Goal: Use online tool/utility: Utilize a website feature to perform a specific function

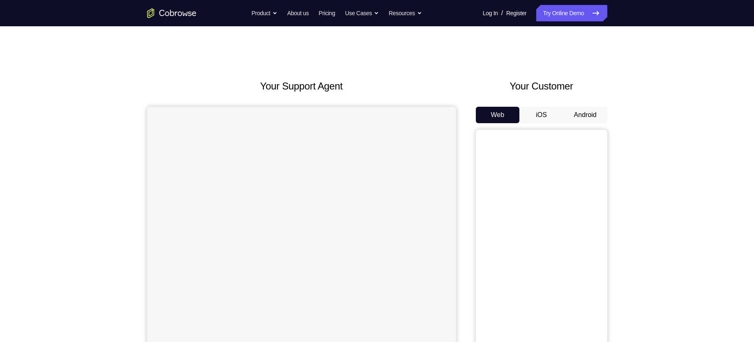
click at [587, 116] on button "Android" at bounding box center [585, 115] width 44 height 16
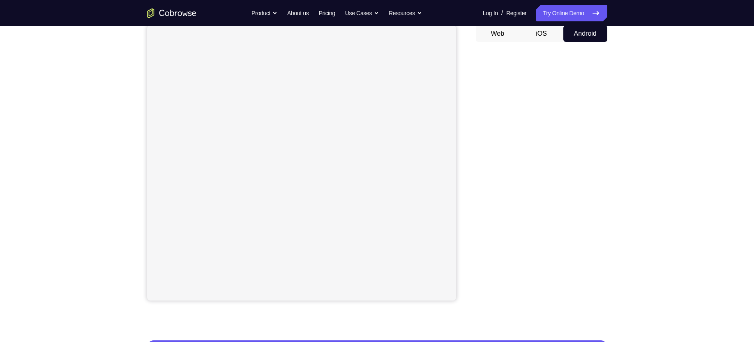
scroll to position [80, 0]
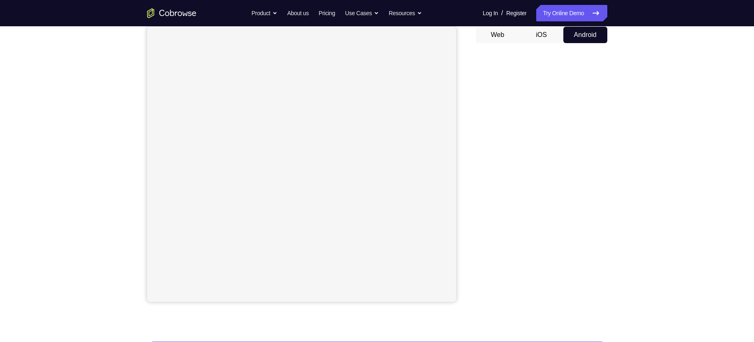
click at [580, 42] on button "Android" at bounding box center [585, 35] width 44 height 16
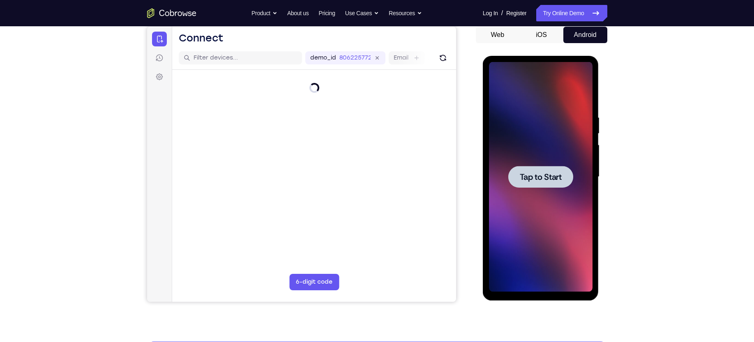
scroll to position [0, 0]
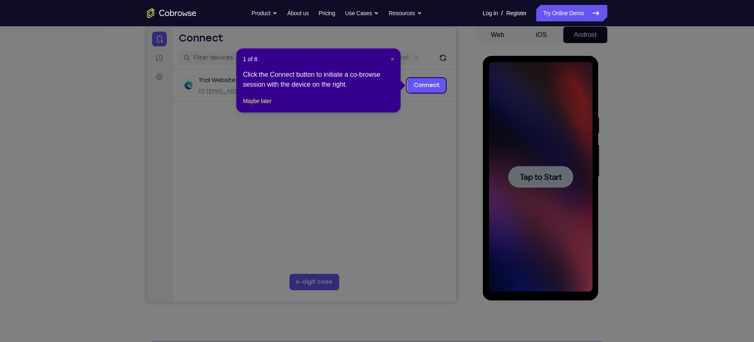
click at [392, 60] on span "×" at bounding box center [392, 59] width 3 height 7
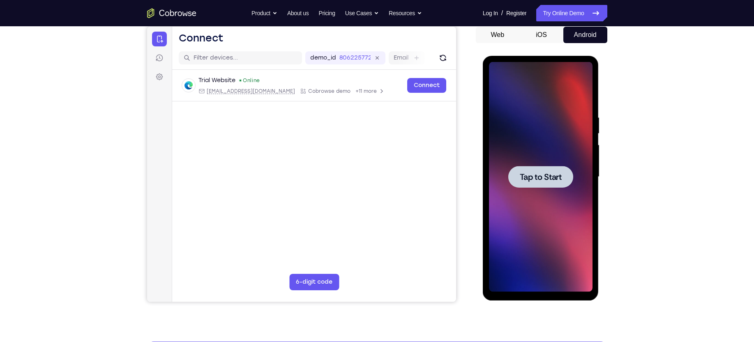
click at [534, 170] on div at bounding box center [540, 177] width 65 height 22
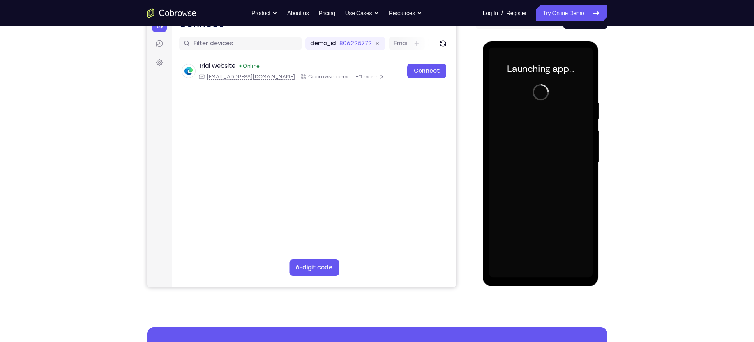
scroll to position [96, 0]
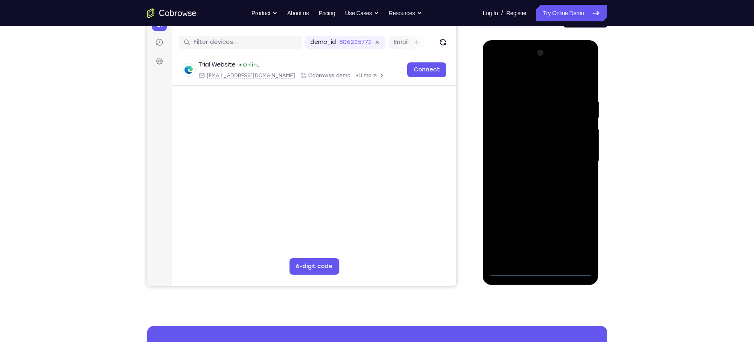
click at [538, 270] on div at bounding box center [541, 161] width 104 height 230
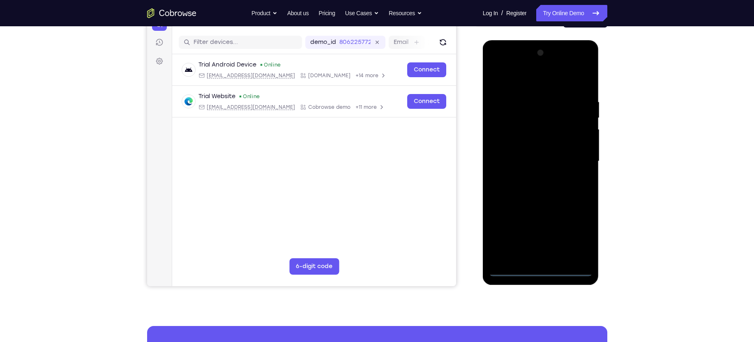
click at [577, 242] on div at bounding box center [541, 161] width 104 height 230
click at [544, 79] on div at bounding box center [541, 161] width 104 height 230
click at [574, 160] on div at bounding box center [541, 161] width 104 height 230
click at [532, 176] on div at bounding box center [541, 161] width 104 height 230
click at [545, 155] on div at bounding box center [541, 161] width 104 height 230
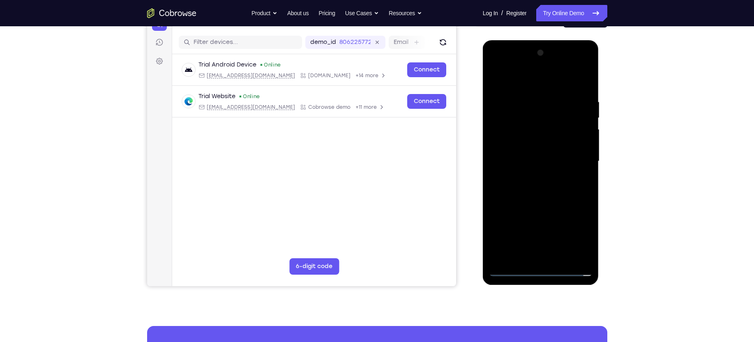
click at [545, 152] on div at bounding box center [541, 161] width 104 height 230
click at [533, 160] on div at bounding box center [541, 161] width 104 height 230
click at [539, 200] on div at bounding box center [541, 161] width 104 height 230
click at [561, 80] on div at bounding box center [541, 161] width 104 height 230
click at [553, 94] on div at bounding box center [541, 161] width 104 height 230
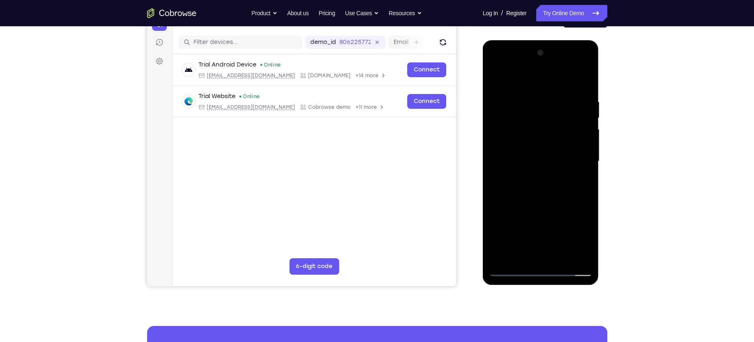
click at [558, 257] on div at bounding box center [541, 161] width 104 height 230
click at [525, 203] on div at bounding box center [541, 161] width 104 height 230
click at [522, 193] on div at bounding box center [541, 161] width 104 height 230
drag, startPoint x: 517, startPoint y: 153, endPoint x: 522, endPoint y: 185, distance: 31.5
click at [522, 185] on div at bounding box center [541, 161] width 104 height 230
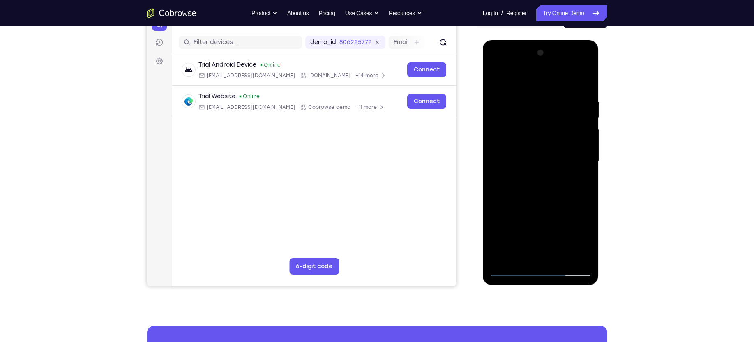
drag, startPoint x: 549, startPoint y: 131, endPoint x: 566, endPoint y: 239, distance: 109.7
click at [566, 239] on div at bounding box center [541, 161] width 104 height 230
drag, startPoint x: 546, startPoint y: 122, endPoint x: 541, endPoint y: 192, distance: 70.1
click at [541, 192] on div at bounding box center [541, 161] width 104 height 230
drag, startPoint x: 543, startPoint y: 134, endPoint x: 538, endPoint y: 183, distance: 49.1
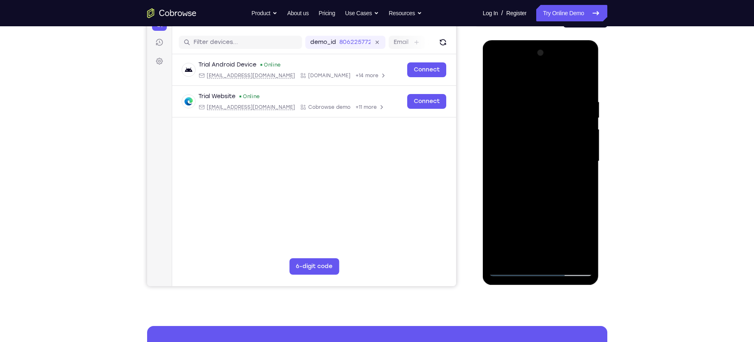
click at [538, 183] on div at bounding box center [541, 161] width 104 height 230
drag, startPoint x: 536, startPoint y: 112, endPoint x: 529, endPoint y: 203, distance: 90.7
click at [529, 203] on div at bounding box center [541, 161] width 104 height 230
drag, startPoint x: 535, startPoint y: 153, endPoint x: 532, endPoint y: 219, distance: 65.8
click at [532, 219] on div at bounding box center [541, 161] width 104 height 230
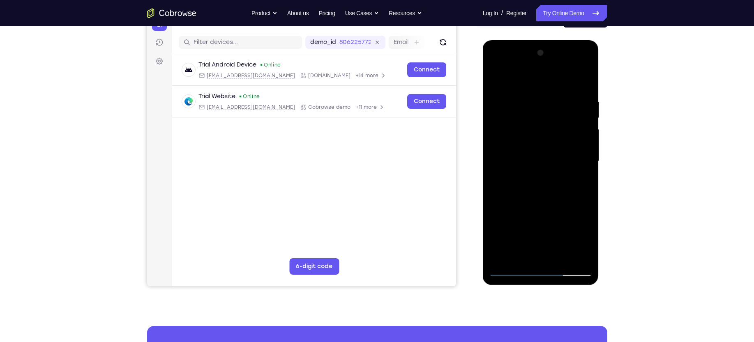
drag, startPoint x: 530, startPoint y: 128, endPoint x: 522, endPoint y: 215, distance: 87.9
click at [522, 215] on div at bounding box center [541, 161] width 104 height 230
drag, startPoint x: 529, startPoint y: 166, endPoint x: 520, endPoint y: 221, distance: 55.7
click at [520, 221] on div at bounding box center [541, 161] width 104 height 230
drag, startPoint x: 544, startPoint y: 192, endPoint x: 543, endPoint y: 140, distance: 51.8
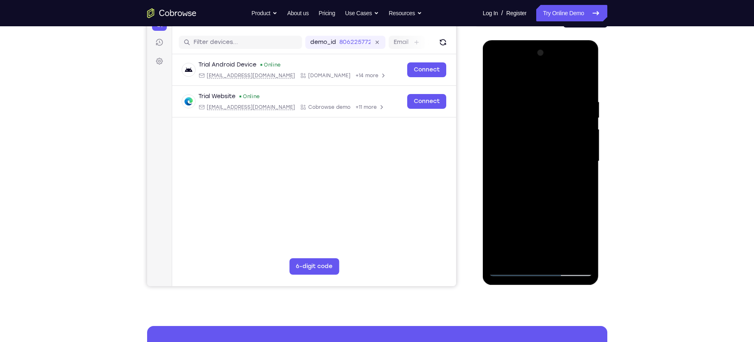
click at [543, 140] on div at bounding box center [541, 161] width 104 height 230
drag, startPoint x: 539, startPoint y: 182, endPoint x: 542, endPoint y: 145, distance: 37.1
click at [542, 145] on div at bounding box center [541, 161] width 104 height 230
drag, startPoint x: 544, startPoint y: 215, endPoint x: 546, endPoint y: 173, distance: 42.8
click at [546, 173] on div at bounding box center [541, 161] width 104 height 230
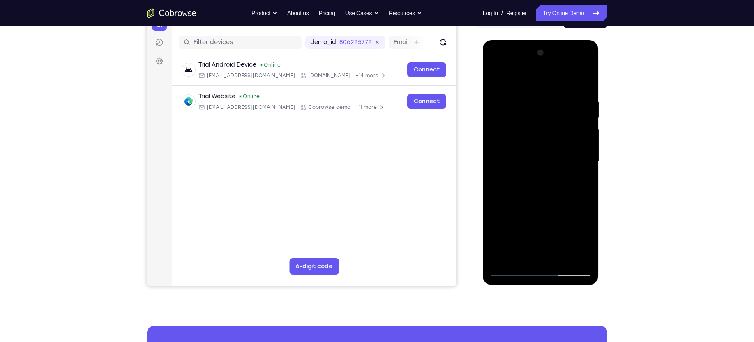
drag, startPoint x: 559, startPoint y: 210, endPoint x: 558, endPoint y: 161, distance: 49.3
click at [558, 161] on div at bounding box center [541, 161] width 104 height 230
drag, startPoint x: 539, startPoint y: 205, endPoint x: 540, endPoint y: 150, distance: 55.5
click at [540, 150] on div at bounding box center [541, 161] width 104 height 230
drag, startPoint x: 543, startPoint y: 207, endPoint x: 542, endPoint y: 156, distance: 51.0
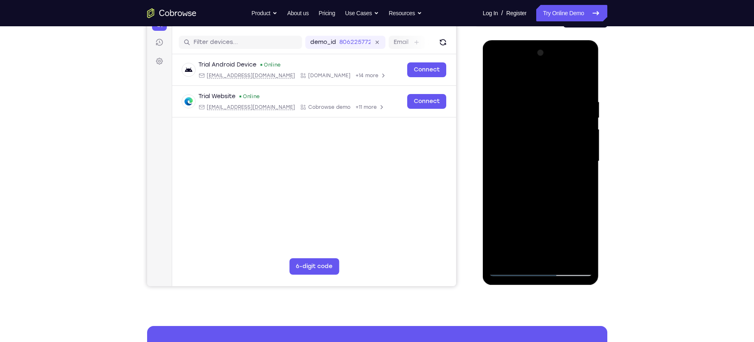
click at [542, 156] on div at bounding box center [541, 161] width 104 height 230
drag, startPoint x: 543, startPoint y: 206, endPoint x: 542, endPoint y: 155, distance: 50.6
click at [542, 155] on div at bounding box center [541, 161] width 104 height 230
drag, startPoint x: 520, startPoint y: 219, endPoint x: 522, endPoint y: 169, distance: 50.6
click at [522, 169] on div at bounding box center [541, 161] width 104 height 230
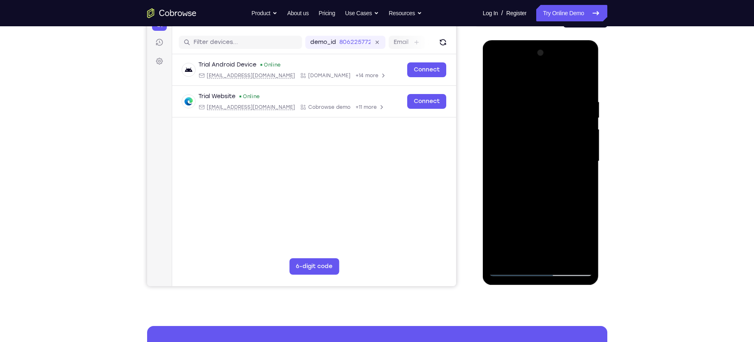
drag, startPoint x: 543, startPoint y: 207, endPoint x: 544, endPoint y: 153, distance: 53.9
click at [544, 153] on div at bounding box center [541, 161] width 104 height 230
drag, startPoint x: 525, startPoint y: 194, endPoint x: 528, endPoint y: 150, distance: 43.7
click at [528, 150] on div at bounding box center [541, 161] width 104 height 230
drag, startPoint x: 540, startPoint y: 196, endPoint x: 543, endPoint y: 148, distance: 48.6
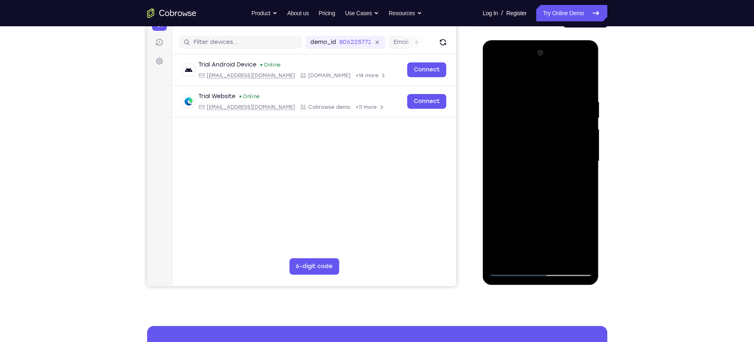
click at [543, 148] on div at bounding box center [541, 161] width 104 height 230
drag, startPoint x: 557, startPoint y: 210, endPoint x: 555, endPoint y: 141, distance: 68.7
click at [555, 141] on div at bounding box center [541, 161] width 104 height 230
drag, startPoint x: 544, startPoint y: 193, endPoint x: 545, endPoint y: 119, distance: 74.0
click at [545, 119] on div at bounding box center [541, 161] width 104 height 230
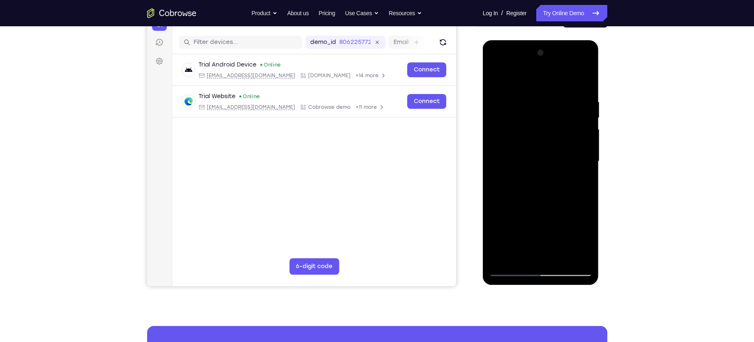
click at [527, 199] on div at bounding box center [541, 161] width 104 height 230
click at [559, 198] on div at bounding box center [541, 161] width 104 height 230
click at [520, 188] on div at bounding box center [541, 161] width 104 height 230
click at [531, 222] on div at bounding box center [541, 161] width 104 height 230
click at [574, 222] on div at bounding box center [541, 161] width 104 height 230
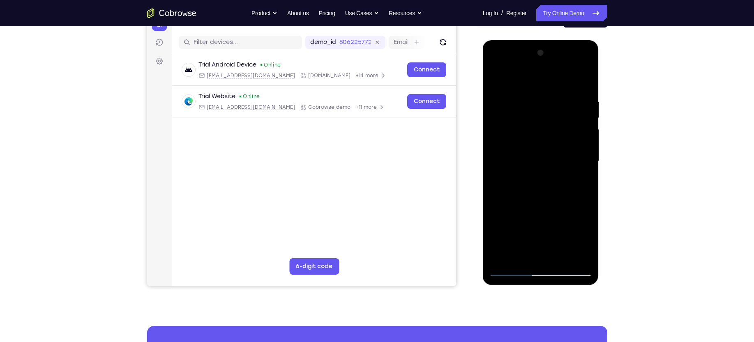
click at [585, 238] on div at bounding box center [541, 161] width 104 height 230
click at [577, 182] on div at bounding box center [541, 161] width 104 height 230
click at [577, 181] on div at bounding box center [541, 161] width 104 height 230
click at [584, 183] on div at bounding box center [541, 161] width 104 height 230
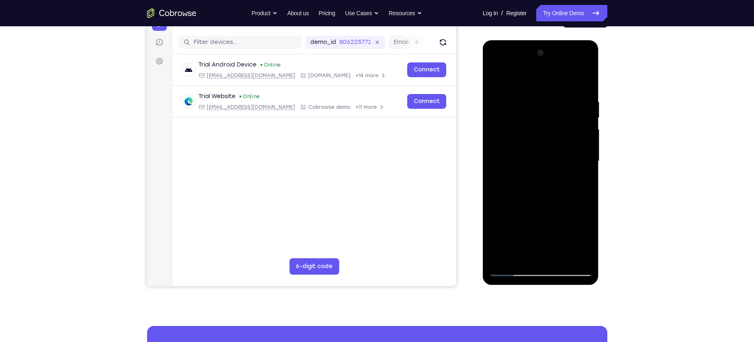
click at [508, 79] on div at bounding box center [541, 161] width 104 height 230
click at [506, 106] on div at bounding box center [541, 161] width 104 height 230
click at [492, 159] on div at bounding box center [541, 161] width 104 height 230
click at [583, 79] on div at bounding box center [541, 161] width 104 height 230
click at [502, 99] on div at bounding box center [541, 161] width 104 height 230
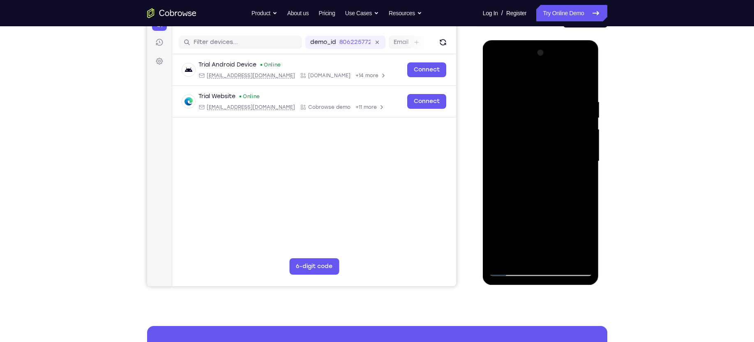
click at [581, 80] on div at bounding box center [541, 161] width 104 height 230
click at [499, 258] on div at bounding box center [541, 161] width 104 height 230
click at [561, 257] on div at bounding box center [541, 161] width 104 height 230
click at [530, 194] on div at bounding box center [541, 161] width 104 height 230
click at [580, 181] on div at bounding box center [541, 161] width 104 height 230
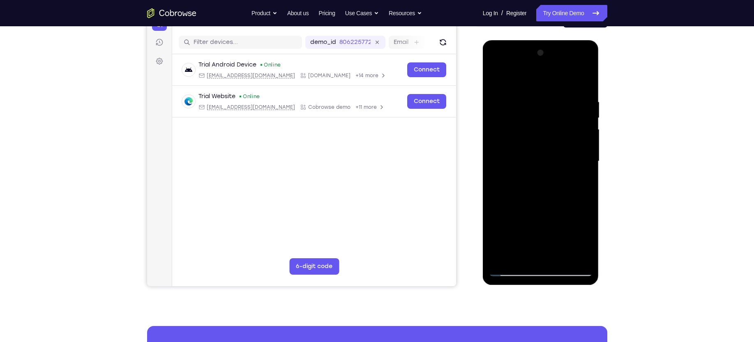
click at [495, 80] on div at bounding box center [541, 161] width 104 height 230
click at [538, 210] on div at bounding box center [541, 161] width 104 height 230
click at [495, 78] on div at bounding box center [541, 161] width 104 height 230
drag, startPoint x: 529, startPoint y: 196, endPoint x: 531, endPoint y: 132, distance: 64.2
click at [531, 132] on div at bounding box center [541, 161] width 104 height 230
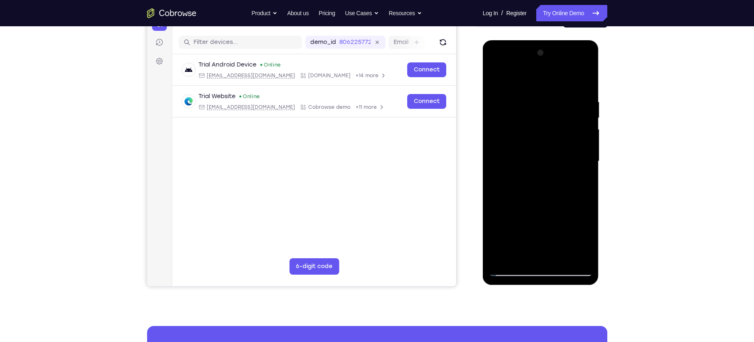
click at [546, 204] on div at bounding box center [541, 161] width 104 height 230
click at [500, 77] on div at bounding box center [541, 161] width 104 height 230
click at [495, 82] on div at bounding box center [541, 161] width 104 height 230
click at [497, 80] on div at bounding box center [541, 161] width 104 height 230
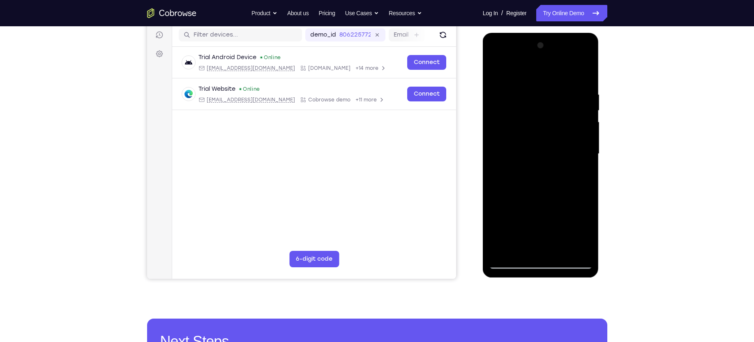
click at [531, 89] on div at bounding box center [541, 154] width 104 height 230
click at [575, 249] on div at bounding box center [541, 154] width 104 height 230
click at [580, 72] on div at bounding box center [541, 154] width 104 height 230
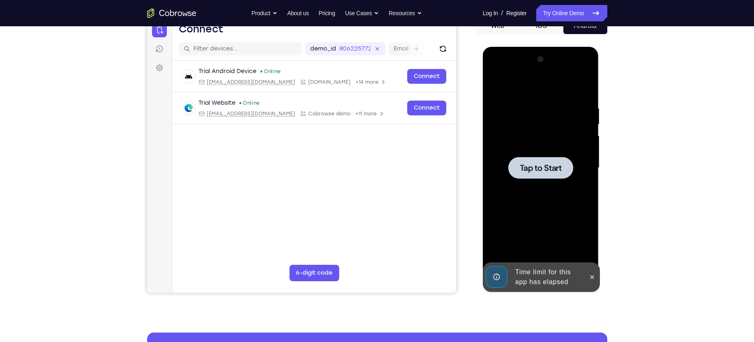
click at [554, 164] on span "Tap to Start" at bounding box center [541, 168] width 42 height 8
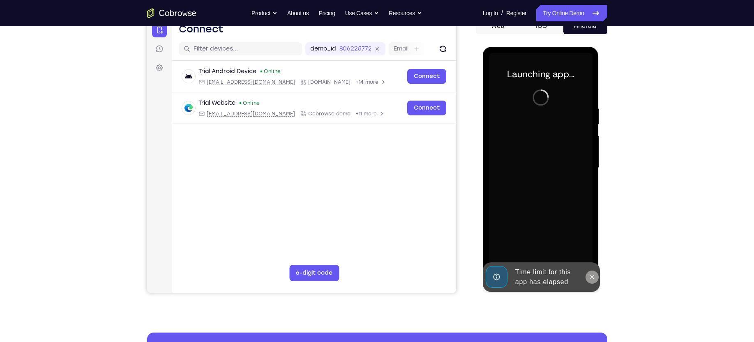
click at [594, 282] on button at bounding box center [592, 277] width 13 height 13
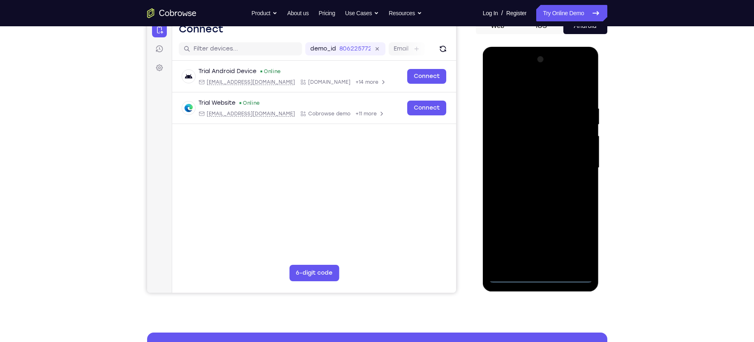
click at [540, 274] on div at bounding box center [541, 168] width 104 height 230
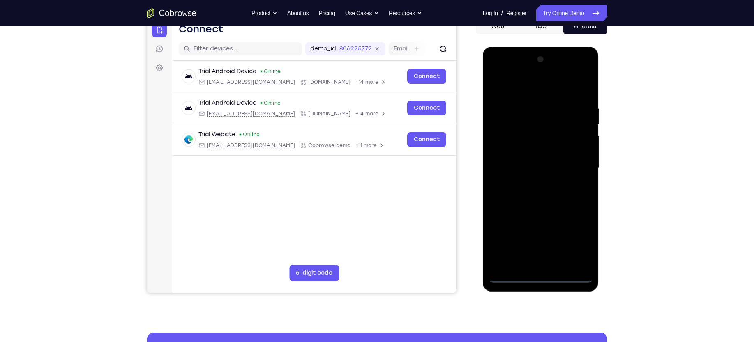
click at [540, 276] on div at bounding box center [541, 168] width 104 height 230
click at [579, 240] on div at bounding box center [541, 168] width 104 height 230
click at [525, 81] on div at bounding box center [541, 168] width 104 height 230
click at [576, 163] on div at bounding box center [541, 168] width 104 height 230
click at [533, 183] on div at bounding box center [541, 168] width 104 height 230
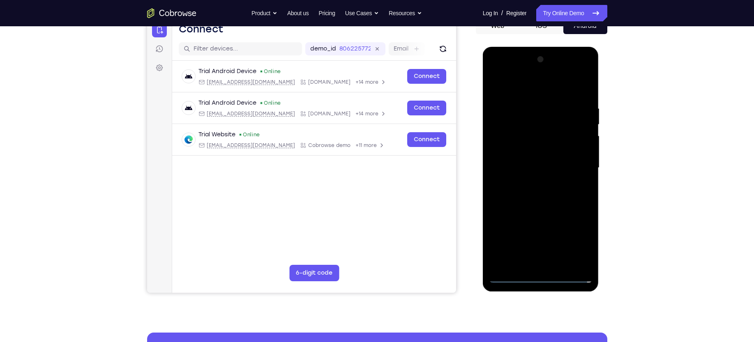
click at [539, 156] on div at bounding box center [541, 168] width 104 height 230
click at [529, 152] on div at bounding box center [541, 168] width 104 height 230
click at [582, 152] on div at bounding box center [541, 168] width 104 height 230
click at [533, 171] on div at bounding box center [541, 168] width 104 height 230
click at [563, 204] on div at bounding box center [541, 168] width 104 height 230
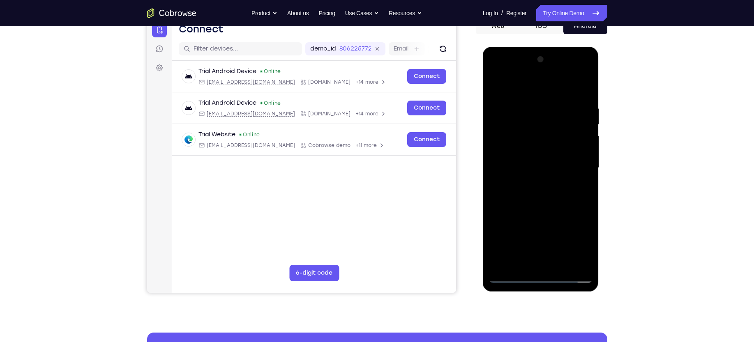
click at [560, 88] on div at bounding box center [541, 168] width 104 height 230
click at [548, 99] on div at bounding box center [541, 168] width 104 height 230
click at [560, 262] on div at bounding box center [541, 168] width 104 height 230
click at [538, 211] on div at bounding box center [541, 168] width 104 height 230
click at [538, 187] on div at bounding box center [541, 168] width 104 height 230
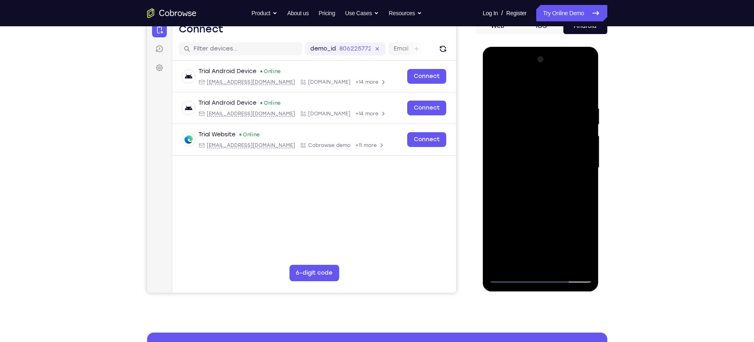
click at [496, 87] on div at bounding box center [541, 168] width 104 height 230
click at [522, 177] on div at bounding box center [541, 168] width 104 height 230
click at [495, 85] on div at bounding box center [541, 168] width 104 height 230
click at [531, 203] on div at bounding box center [541, 168] width 104 height 230
click at [581, 187] on div at bounding box center [541, 168] width 104 height 230
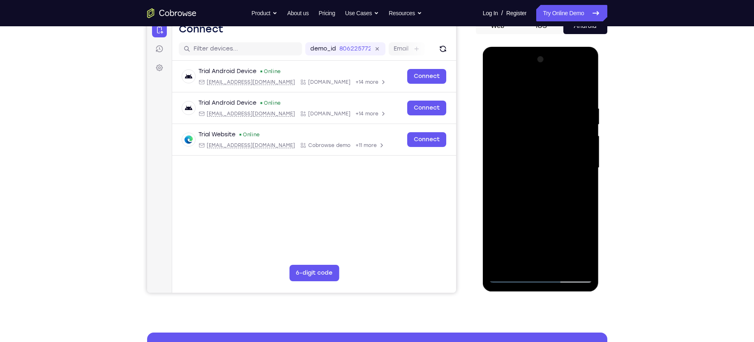
click at [519, 266] on div at bounding box center [541, 168] width 104 height 230
click at [563, 215] on div at bounding box center [541, 168] width 104 height 230
click at [515, 182] on div at bounding box center [541, 168] width 104 height 230
click at [583, 264] on div at bounding box center [541, 168] width 104 height 230
click at [519, 182] on div at bounding box center [541, 168] width 104 height 230
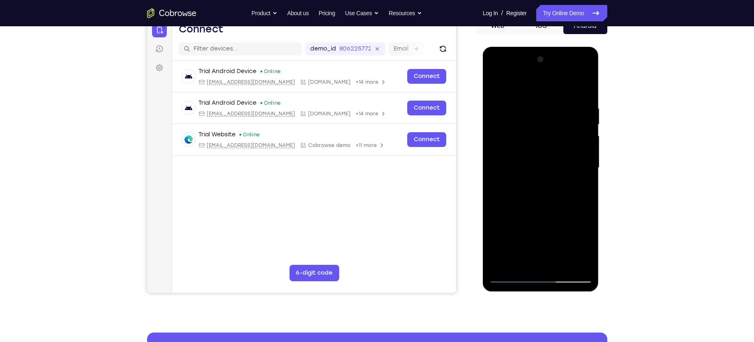
click at [585, 266] on div at bounding box center [541, 168] width 104 height 230
click at [584, 262] on div at bounding box center [541, 168] width 104 height 230
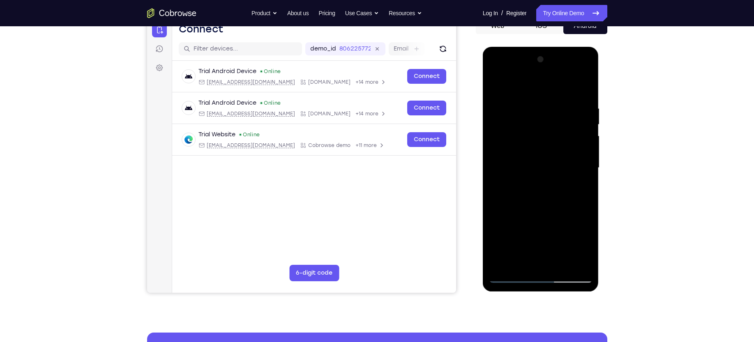
click at [584, 262] on div at bounding box center [541, 168] width 104 height 230
click at [583, 182] on div at bounding box center [541, 168] width 104 height 230
click at [494, 85] on div at bounding box center [541, 168] width 104 height 230
click at [523, 259] on div at bounding box center [541, 168] width 104 height 230
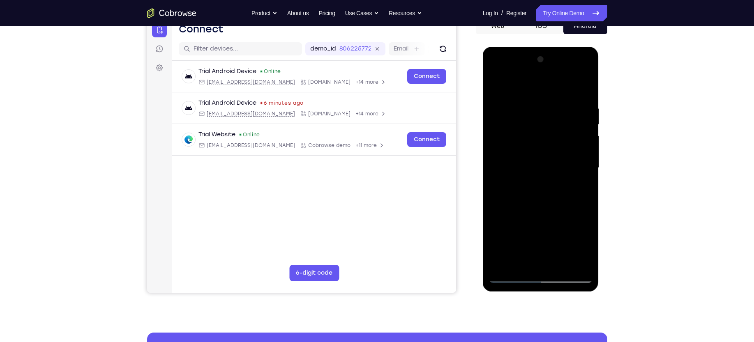
click at [584, 247] on div at bounding box center [541, 168] width 104 height 230
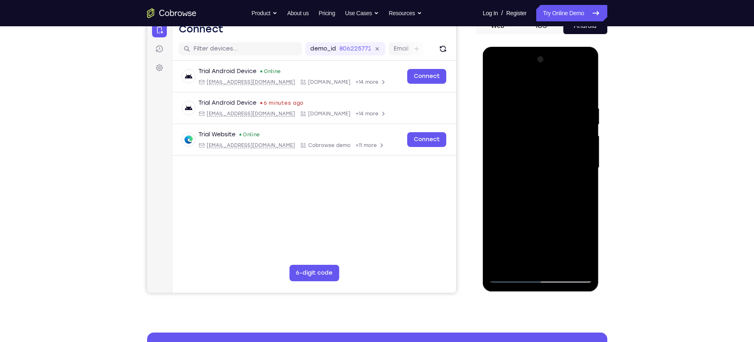
click at [584, 247] on div at bounding box center [541, 168] width 104 height 230
click at [582, 189] on div at bounding box center [541, 168] width 104 height 230
click at [581, 187] on div at bounding box center [541, 168] width 104 height 230
click at [543, 131] on div at bounding box center [541, 168] width 104 height 230
click at [577, 201] on div at bounding box center [541, 168] width 104 height 230
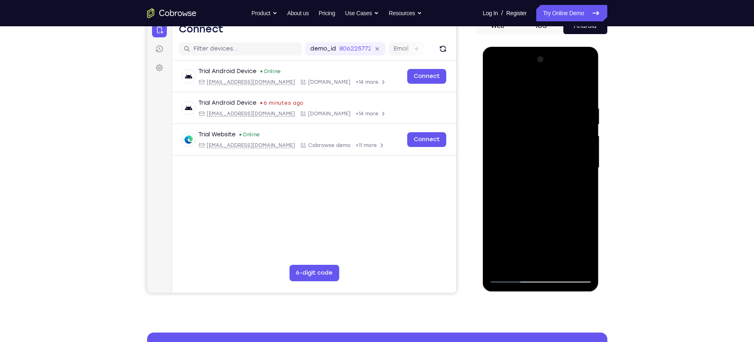
click at [582, 244] on div at bounding box center [541, 168] width 104 height 230
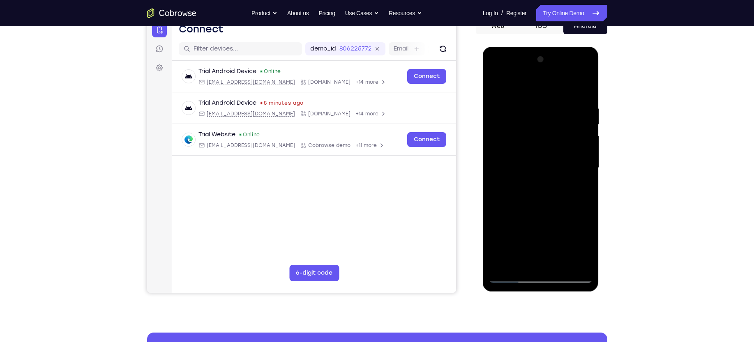
click at [582, 245] on div at bounding box center [541, 168] width 104 height 230
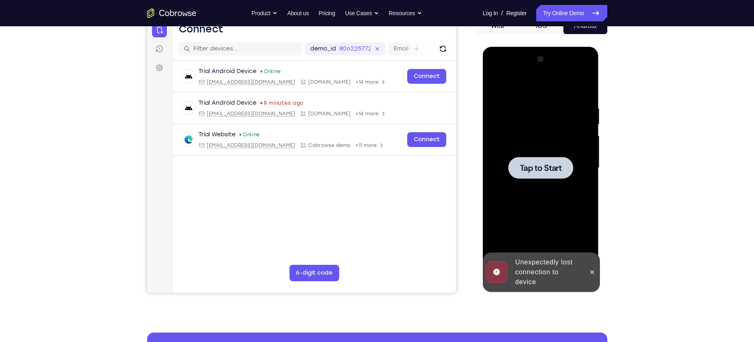
click at [547, 175] on div at bounding box center [540, 168] width 65 height 22
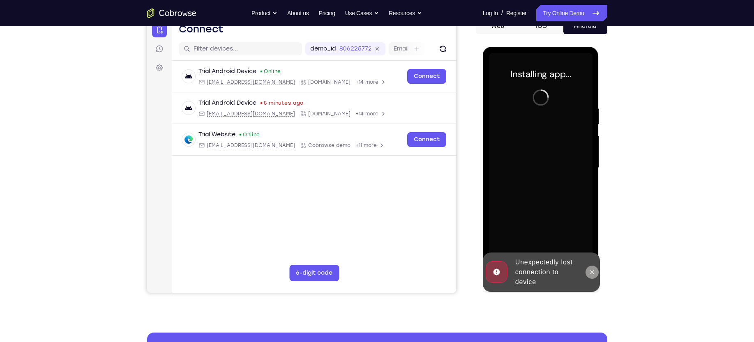
click at [596, 274] on icon at bounding box center [592, 272] width 7 height 7
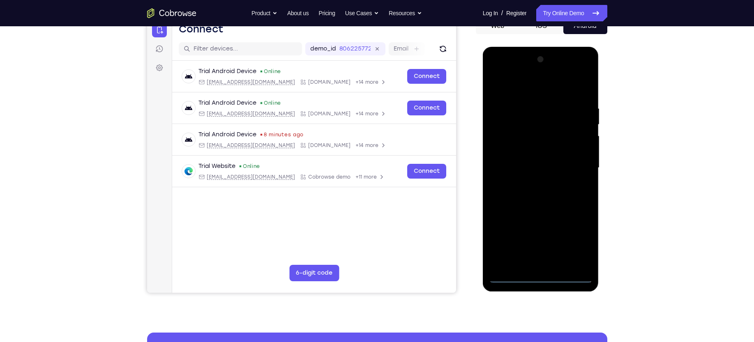
click at [540, 277] on div at bounding box center [541, 168] width 104 height 230
click at [579, 246] on div at bounding box center [541, 168] width 104 height 230
click at [537, 89] on div at bounding box center [541, 168] width 104 height 230
click at [573, 164] on div at bounding box center [541, 168] width 104 height 230
click at [530, 182] on div at bounding box center [541, 168] width 104 height 230
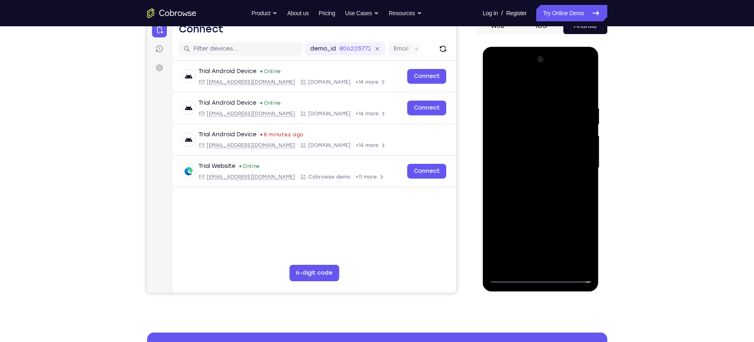
click at [537, 157] on div at bounding box center [541, 168] width 104 height 230
click at [541, 151] on div at bounding box center [541, 168] width 104 height 230
click at [579, 151] on div at bounding box center [541, 168] width 104 height 230
click at [529, 170] on div at bounding box center [541, 168] width 104 height 230
click at [527, 197] on div at bounding box center [541, 168] width 104 height 230
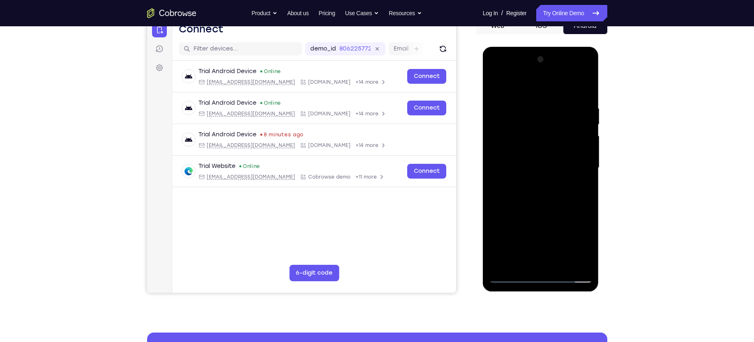
click at [559, 266] on div at bounding box center [541, 168] width 104 height 230
click at [553, 206] on div at bounding box center [541, 168] width 104 height 230
click at [560, 264] on div at bounding box center [541, 168] width 104 height 230
click at [547, 210] on div at bounding box center [541, 168] width 104 height 230
click at [524, 161] on div at bounding box center [541, 168] width 104 height 230
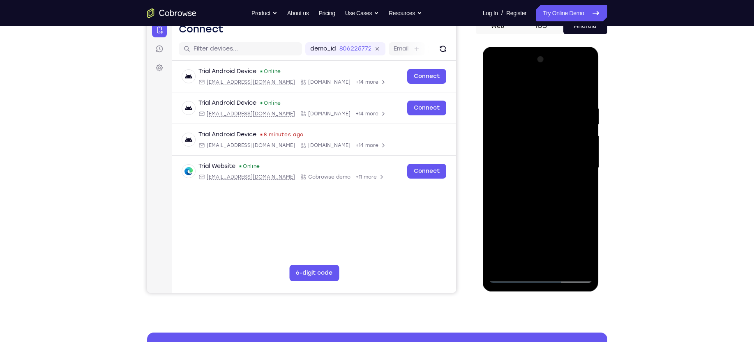
click at [578, 189] on div at bounding box center [541, 168] width 104 height 230
click at [585, 247] on div at bounding box center [541, 168] width 104 height 230
click at [587, 247] on div at bounding box center [541, 168] width 104 height 230
click at [503, 191] on div at bounding box center [541, 168] width 104 height 230
click at [581, 189] on div at bounding box center [541, 168] width 104 height 230
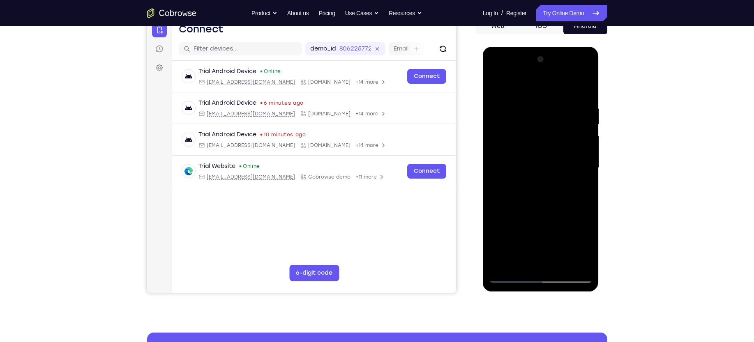
click at [577, 189] on div at bounding box center [541, 168] width 104 height 230
click at [580, 188] on div at bounding box center [541, 168] width 104 height 230
click at [585, 245] on div at bounding box center [541, 168] width 104 height 230
click at [505, 190] on div at bounding box center [541, 168] width 104 height 230
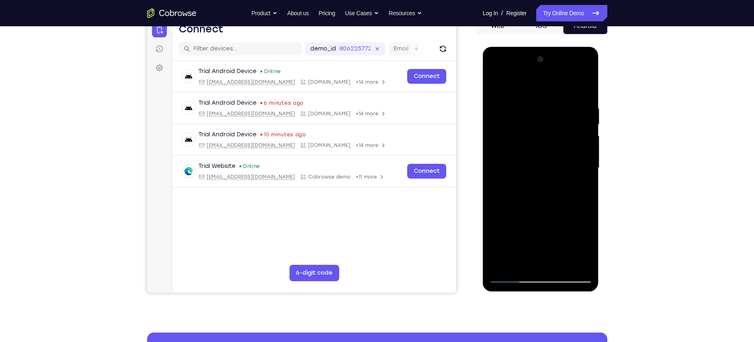
click at [505, 190] on div at bounding box center [541, 168] width 104 height 230
click at [581, 244] on div at bounding box center [541, 168] width 104 height 230
click at [579, 185] on div at bounding box center [541, 168] width 104 height 230
click at [586, 249] on div at bounding box center [541, 168] width 104 height 230
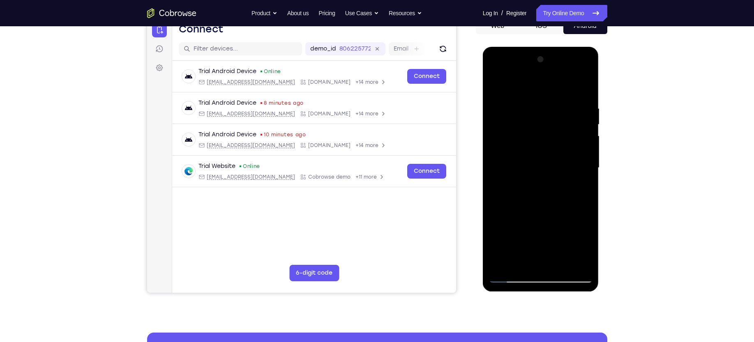
click at [586, 249] on div at bounding box center [541, 168] width 104 height 230
click at [585, 249] on div at bounding box center [541, 168] width 104 height 230
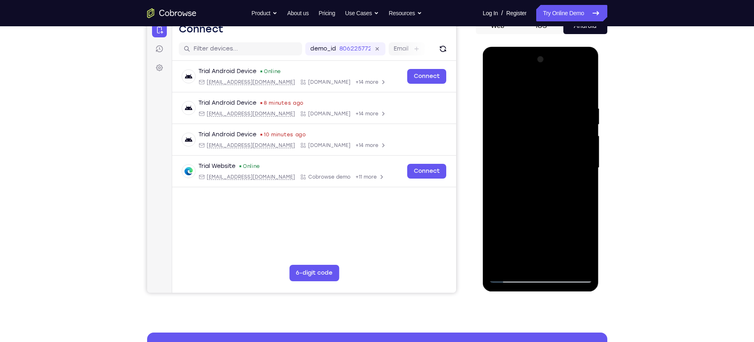
click at [580, 187] on div at bounding box center [541, 168] width 104 height 230
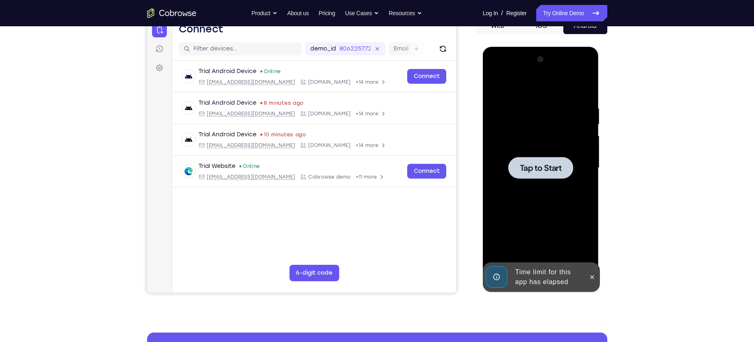
click at [515, 162] on div at bounding box center [540, 168] width 65 height 22
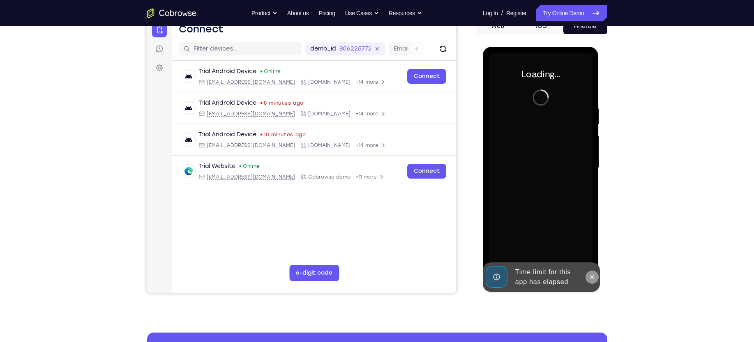
click at [593, 281] on button at bounding box center [592, 277] width 13 height 13
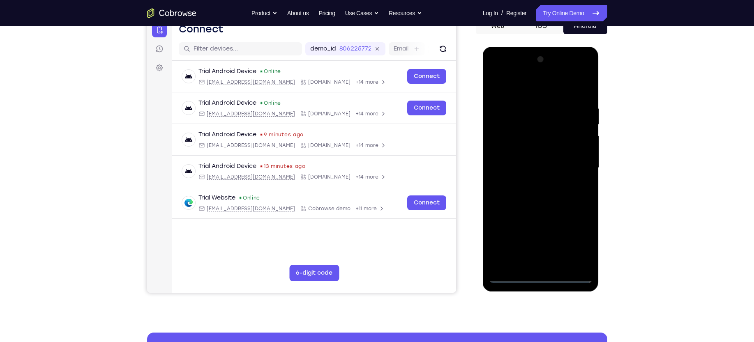
click at [538, 275] on div at bounding box center [541, 168] width 104 height 230
click at [575, 237] on div at bounding box center [541, 168] width 104 height 230
click at [526, 89] on div at bounding box center [541, 168] width 104 height 230
click at [575, 161] on div at bounding box center [541, 168] width 104 height 230
click at [533, 182] on div at bounding box center [541, 168] width 104 height 230
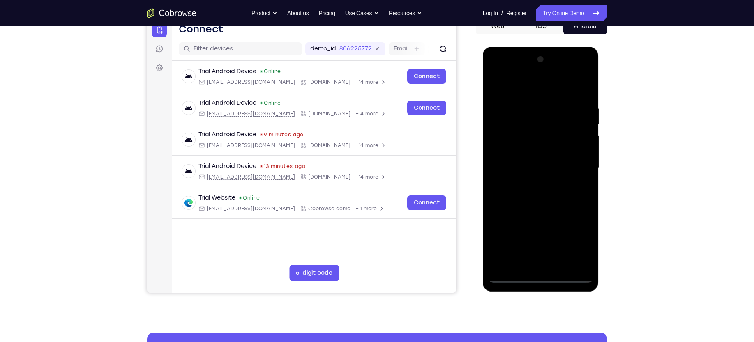
click at [537, 150] on div at bounding box center [541, 168] width 104 height 230
click at [530, 159] on div at bounding box center [541, 168] width 104 height 230
click at [500, 159] on div at bounding box center [541, 168] width 104 height 230
click at [514, 190] on div at bounding box center [541, 168] width 104 height 230
click at [536, 151] on div at bounding box center [541, 168] width 104 height 230
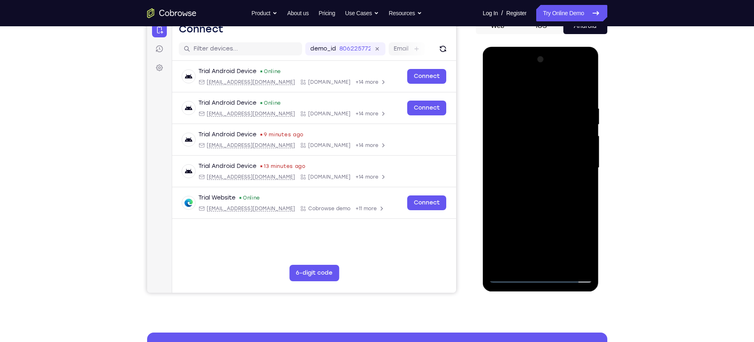
click at [560, 83] on div at bounding box center [541, 168] width 104 height 230
click at [550, 99] on div at bounding box center [541, 168] width 104 height 230
click at [560, 263] on div at bounding box center [541, 168] width 104 height 230
click at [540, 215] on div at bounding box center [541, 168] width 104 height 230
click at [523, 174] on div at bounding box center [541, 168] width 104 height 230
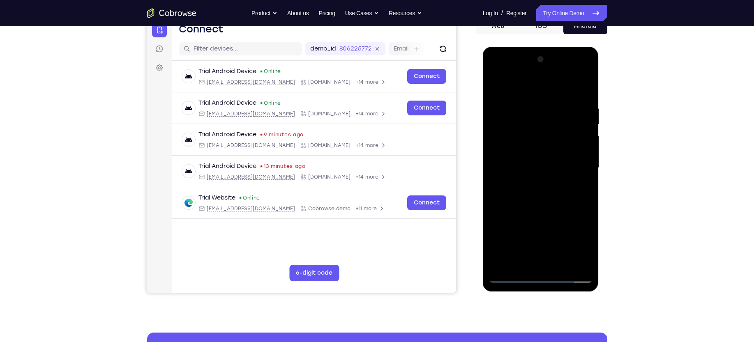
click at [578, 189] on div at bounding box center [541, 168] width 104 height 230
click at [576, 189] on div at bounding box center [541, 168] width 104 height 230
click at [493, 87] on div at bounding box center [541, 168] width 104 height 230
click at [526, 180] on div at bounding box center [541, 168] width 104 height 230
click at [517, 257] on div at bounding box center [541, 168] width 104 height 230
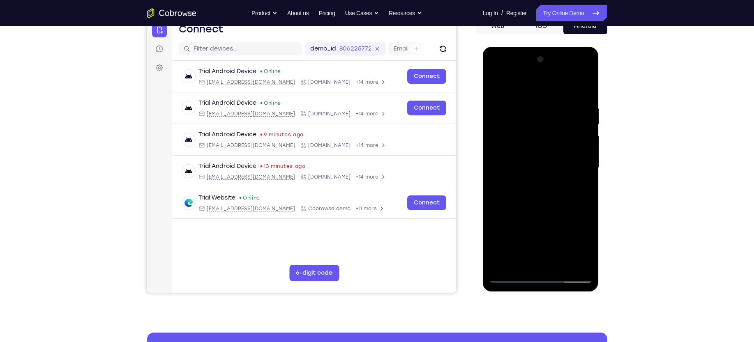
click at [582, 188] on div at bounding box center [541, 168] width 104 height 230
click at [586, 245] on div at bounding box center [541, 168] width 104 height 230
click at [582, 187] on div at bounding box center [541, 168] width 104 height 230
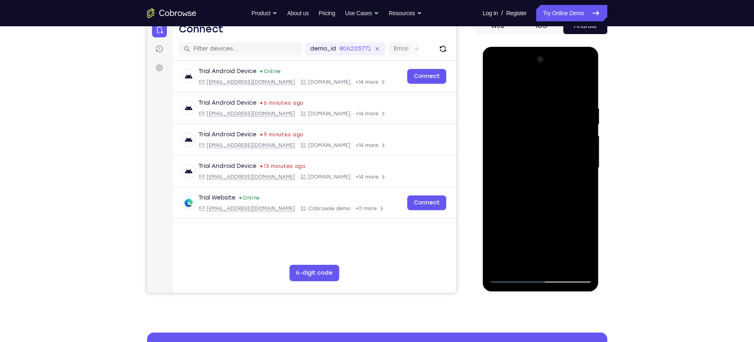
click at [584, 246] on div at bounding box center [541, 168] width 104 height 230
click at [584, 245] on div at bounding box center [541, 168] width 104 height 230
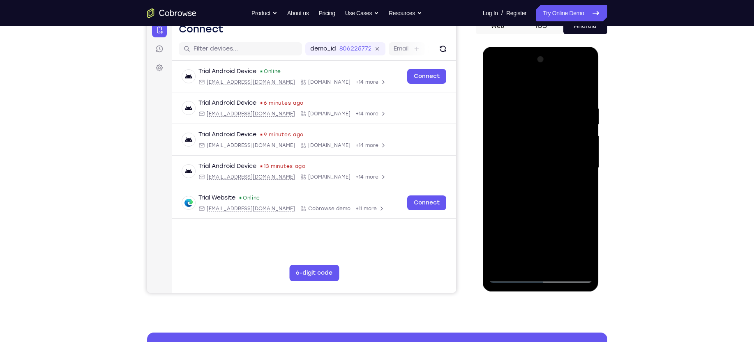
click at [584, 245] on div at bounding box center [541, 168] width 104 height 230
click at [582, 189] on div at bounding box center [541, 168] width 104 height 230
click at [580, 188] on div at bounding box center [541, 168] width 104 height 230
click at [585, 251] on div at bounding box center [541, 168] width 104 height 230
click at [550, 246] on div at bounding box center [541, 168] width 104 height 230
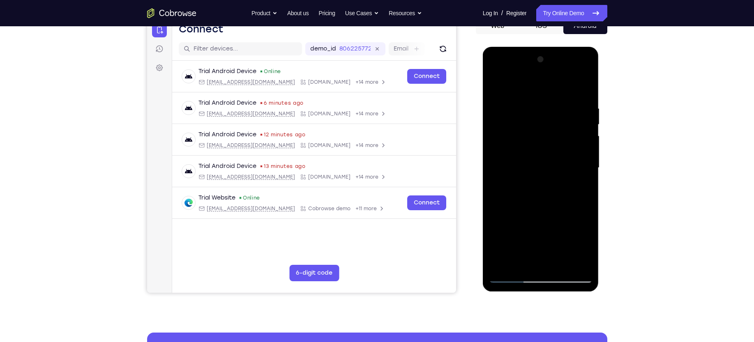
click at [517, 263] on div at bounding box center [541, 168] width 104 height 230
click at [563, 216] on div at bounding box center [541, 168] width 104 height 230
click at [580, 182] on div at bounding box center [541, 168] width 104 height 230
drag, startPoint x: 509, startPoint y: 131, endPoint x: 515, endPoint y: 182, distance: 51.2
click at [515, 182] on div at bounding box center [541, 168] width 104 height 230
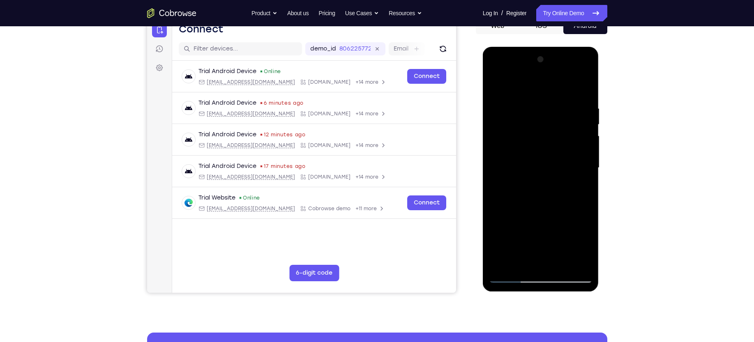
drag, startPoint x: 514, startPoint y: 138, endPoint x: 515, endPoint y: 164, distance: 25.9
click at [515, 164] on div at bounding box center [541, 168] width 104 height 230
drag, startPoint x: 510, startPoint y: 134, endPoint x: 511, endPoint y: 156, distance: 21.8
click at [511, 156] on div at bounding box center [541, 168] width 104 height 230
drag, startPoint x: 510, startPoint y: 141, endPoint x: 510, endPoint y: 121, distance: 19.7
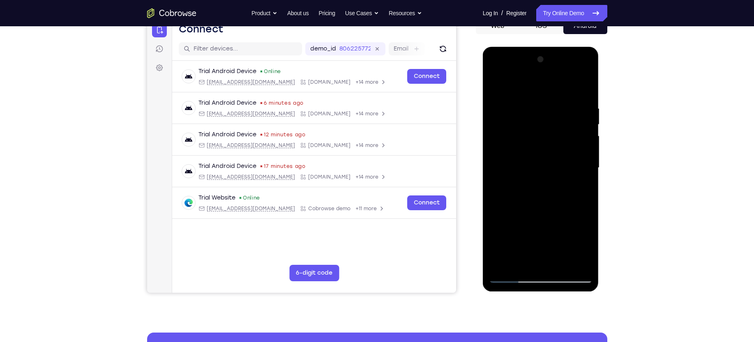
click at [510, 121] on div at bounding box center [541, 168] width 104 height 230
drag, startPoint x: 509, startPoint y: 141, endPoint x: 509, endPoint y: 124, distance: 16.4
click at [509, 124] on div at bounding box center [541, 168] width 104 height 230
drag, startPoint x: 505, startPoint y: 141, endPoint x: 505, endPoint y: 117, distance: 23.8
click at [505, 117] on div at bounding box center [541, 168] width 104 height 230
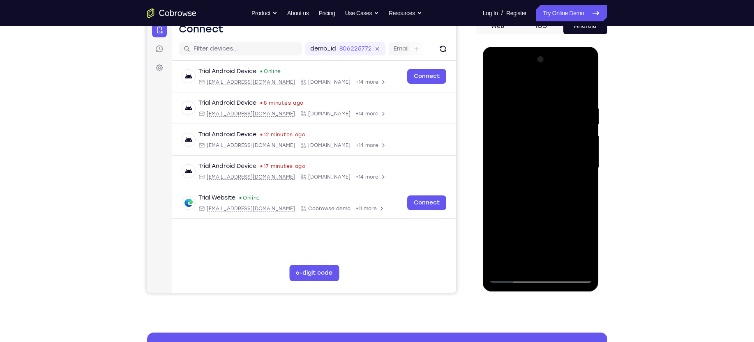
click at [530, 131] on div at bounding box center [541, 168] width 104 height 230
click at [497, 146] on div at bounding box center [541, 168] width 104 height 230
click at [501, 168] on div at bounding box center [541, 168] width 104 height 230
click at [510, 185] on div at bounding box center [541, 168] width 104 height 230
click at [586, 246] on div at bounding box center [541, 168] width 104 height 230
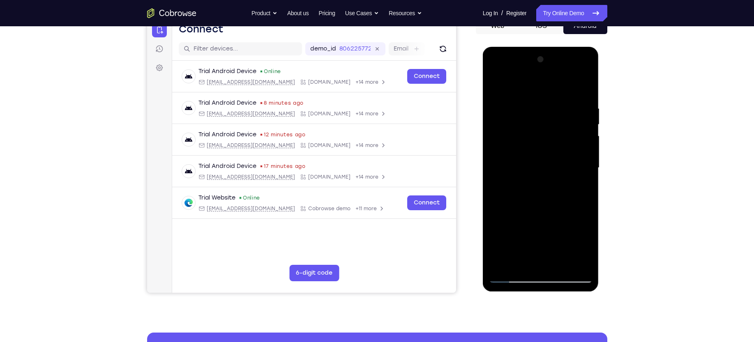
click at [580, 187] on div at bounding box center [541, 168] width 104 height 230
drag, startPoint x: 503, startPoint y: 127, endPoint x: 503, endPoint y: 101, distance: 25.9
click at [503, 101] on div at bounding box center [541, 168] width 104 height 230
drag, startPoint x: 512, startPoint y: 158, endPoint x: 511, endPoint y: 144, distance: 13.6
click at [511, 144] on div at bounding box center [541, 168] width 104 height 230
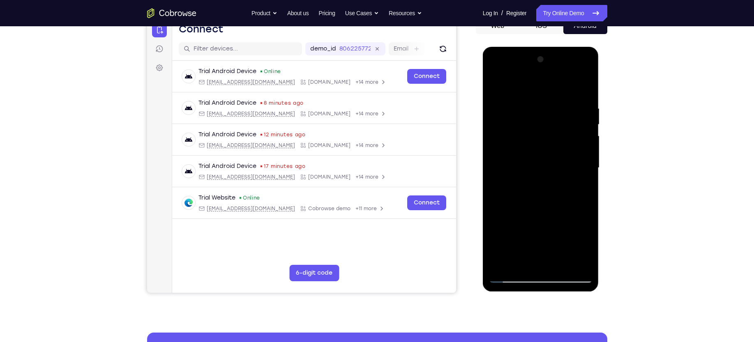
drag, startPoint x: 510, startPoint y: 156, endPoint x: 513, endPoint y: 127, distance: 28.9
click at [513, 127] on div at bounding box center [541, 168] width 104 height 230
drag, startPoint x: 510, startPoint y: 143, endPoint x: 510, endPoint y: 120, distance: 23.0
click at [510, 120] on div at bounding box center [541, 168] width 104 height 230
drag, startPoint x: 514, startPoint y: 159, endPoint x: 513, endPoint y: 144, distance: 14.4
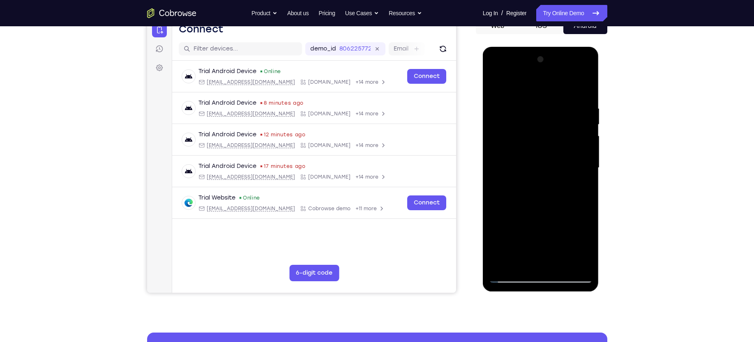
click at [513, 144] on div at bounding box center [541, 168] width 104 height 230
drag, startPoint x: 513, startPoint y: 144, endPoint x: 510, endPoint y: 180, distance: 35.5
click at [510, 180] on div at bounding box center [541, 168] width 104 height 230
drag, startPoint x: 506, startPoint y: 111, endPoint x: 510, endPoint y: 164, distance: 54.0
click at [510, 164] on div at bounding box center [541, 168] width 104 height 230
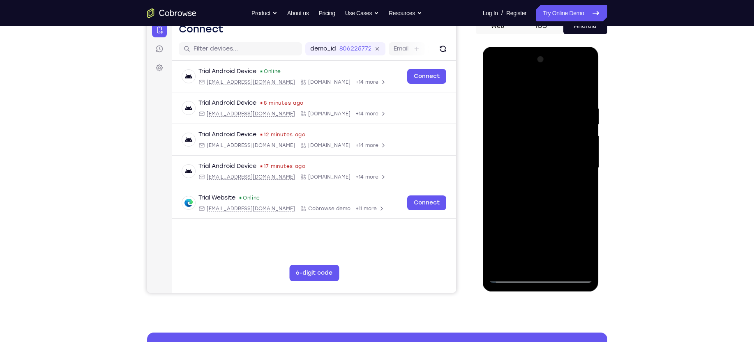
drag, startPoint x: 510, startPoint y: 120, endPoint x: 510, endPoint y: 157, distance: 36.6
click at [510, 157] on div at bounding box center [541, 168] width 104 height 230
drag, startPoint x: 510, startPoint y: 131, endPoint x: 510, endPoint y: 146, distance: 15.6
click at [510, 146] on div at bounding box center [541, 168] width 104 height 230
click at [496, 85] on div at bounding box center [541, 168] width 104 height 230
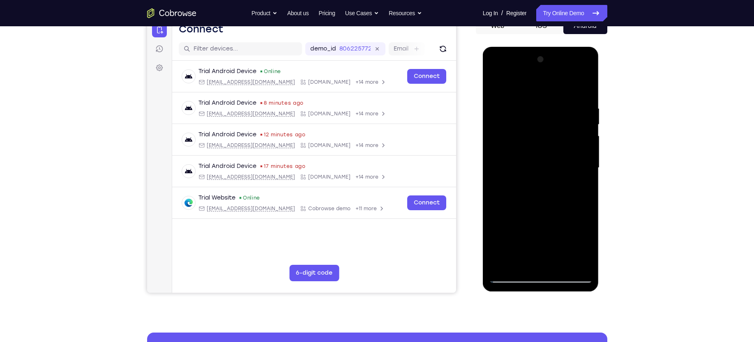
drag, startPoint x: 530, startPoint y: 215, endPoint x: 529, endPoint y: 178, distance: 37.0
click at [529, 178] on div at bounding box center [541, 168] width 104 height 230
drag, startPoint x: 528, startPoint y: 228, endPoint x: 527, endPoint y: 173, distance: 55.1
click at [527, 173] on div at bounding box center [541, 168] width 104 height 230
drag, startPoint x: 522, startPoint y: 189, endPoint x: 524, endPoint y: 214, distance: 25.2
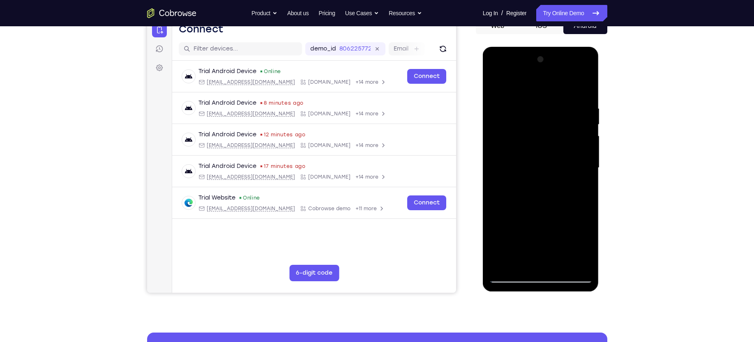
click at [524, 214] on div at bounding box center [541, 168] width 104 height 230
drag, startPoint x: 503, startPoint y: 172, endPoint x: 508, endPoint y: 202, distance: 30.9
click at [508, 202] on div at bounding box center [541, 168] width 104 height 230
click at [510, 190] on div at bounding box center [541, 168] width 104 height 230
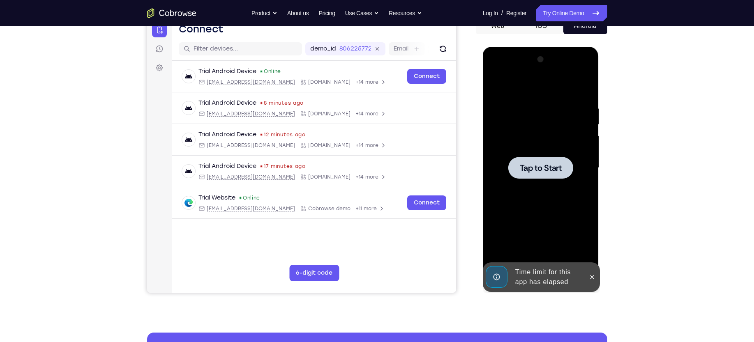
click at [527, 165] on span "Tap to Start" at bounding box center [541, 168] width 42 height 8
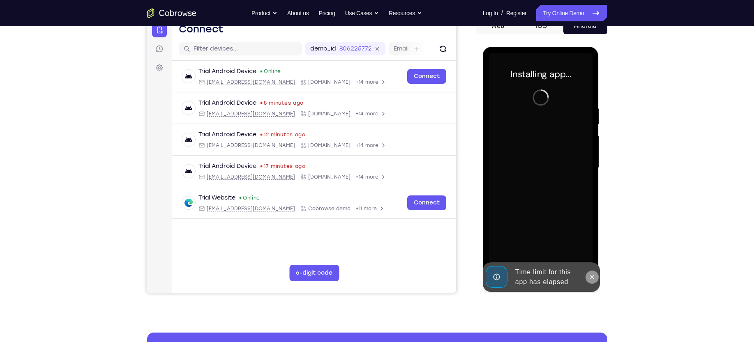
click at [594, 275] on icon at bounding box center [592, 277] width 7 height 7
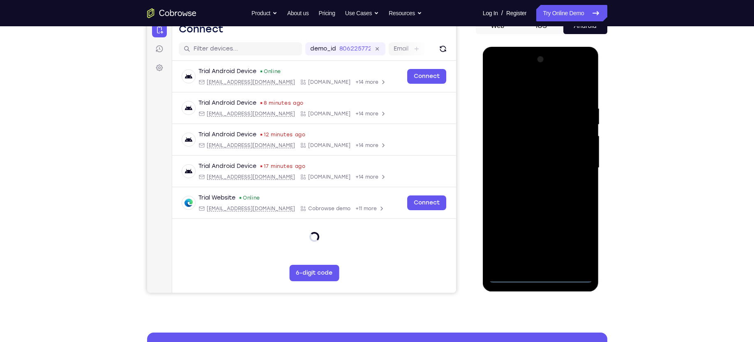
click at [543, 275] on div at bounding box center [541, 168] width 104 height 230
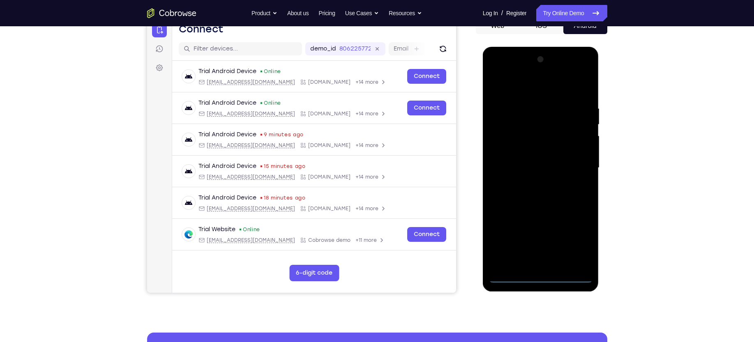
click at [574, 240] on div at bounding box center [541, 168] width 104 height 230
click at [525, 85] on div at bounding box center [541, 168] width 104 height 230
click at [572, 163] on div at bounding box center [541, 168] width 104 height 230
click at [531, 182] on div at bounding box center [541, 168] width 104 height 230
click at [531, 156] on div at bounding box center [541, 168] width 104 height 230
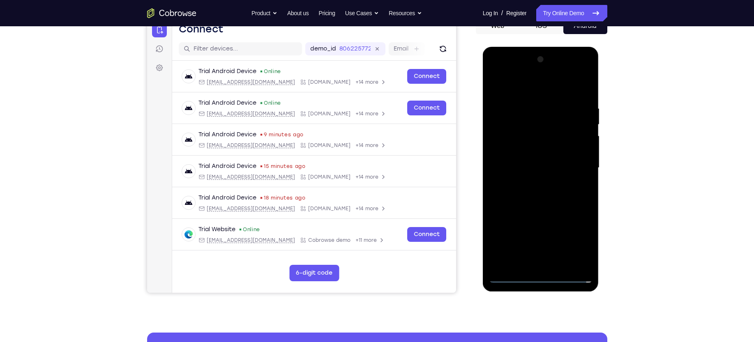
click at [525, 149] on div at bounding box center [541, 168] width 104 height 230
click at [582, 151] on div at bounding box center [541, 168] width 104 height 230
click at [532, 170] on div at bounding box center [541, 168] width 104 height 230
click at [519, 192] on div at bounding box center [541, 168] width 104 height 230
click at [540, 205] on div at bounding box center [541, 168] width 104 height 230
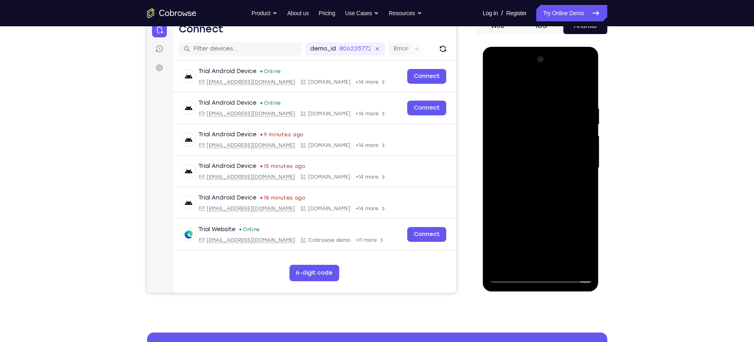
click at [525, 106] on div at bounding box center [541, 168] width 104 height 230
click at [572, 262] on div at bounding box center [541, 168] width 104 height 230
click at [582, 87] on div at bounding box center [541, 168] width 104 height 230
click at [561, 263] on div at bounding box center [541, 168] width 104 height 230
click at [521, 212] on div at bounding box center [541, 168] width 104 height 230
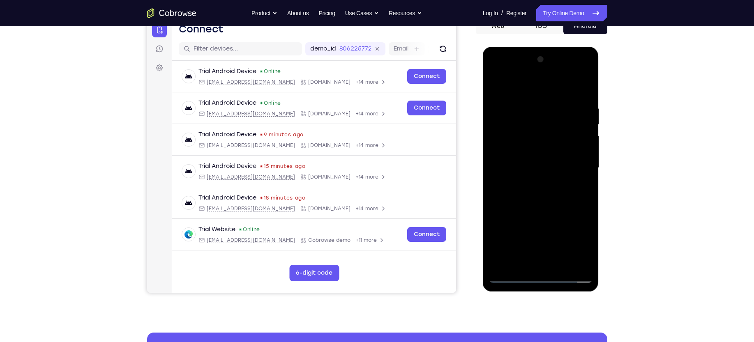
click at [524, 218] on div at bounding box center [541, 168] width 104 height 230
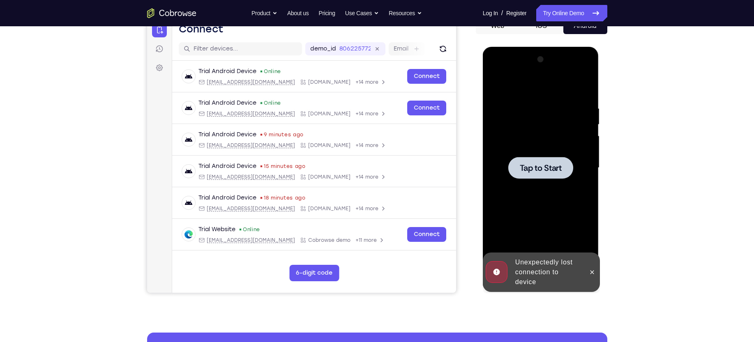
click at [529, 164] on span "Tap to Start" at bounding box center [541, 168] width 42 height 8
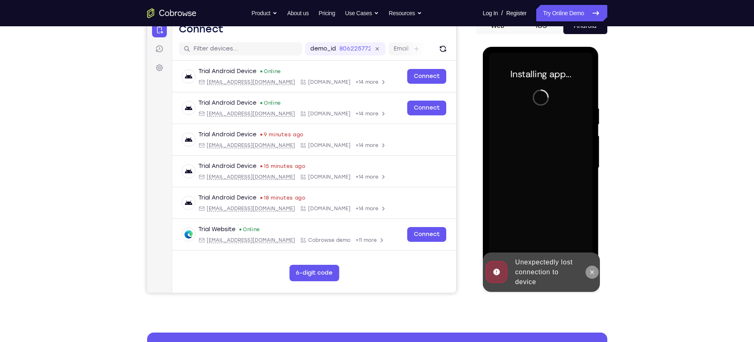
click at [594, 272] on icon at bounding box center [592, 272] width 7 height 7
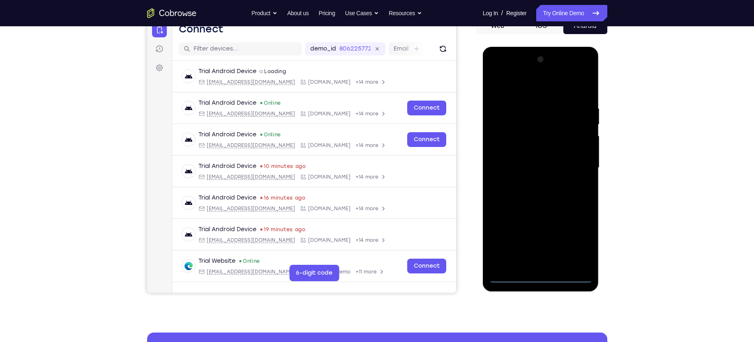
click at [541, 272] on div at bounding box center [541, 168] width 104 height 230
click at [539, 277] on div at bounding box center [541, 168] width 104 height 230
click at [576, 246] on div at bounding box center [541, 168] width 104 height 230
click at [537, 87] on div at bounding box center [541, 168] width 104 height 230
click at [575, 163] on div at bounding box center [541, 168] width 104 height 230
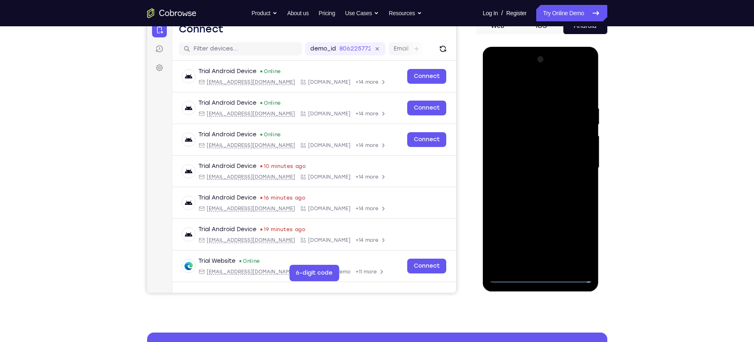
click at [531, 182] on div at bounding box center [541, 168] width 104 height 230
click at [534, 157] on div at bounding box center [541, 168] width 104 height 230
click at [533, 152] on div at bounding box center [541, 168] width 104 height 230
click at [584, 247] on div at bounding box center [541, 168] width 104 height 230
click at [583, 149] on div at bounding box center [541, 168] width 104 height 230
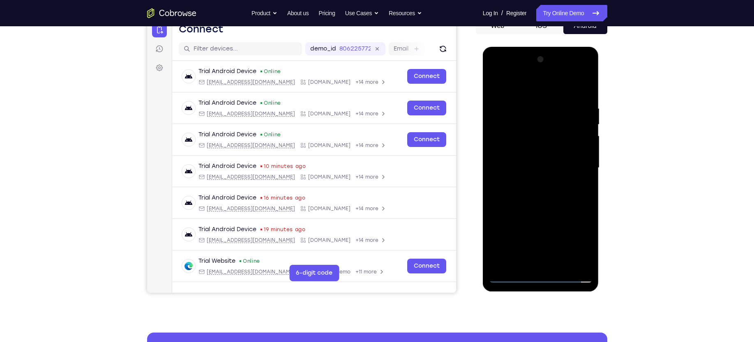
click at [527, 169] on div at bounding box center [541, 168] width 104 height 230
click at [561, 206] on div at bounding box center [541, 168] width 104 height 230
click at [538, 201] on div at bounding box center [541, 168] width 104 height 230
click at [562, 264] on div at bounding box center [541, 168] width 104 height 230
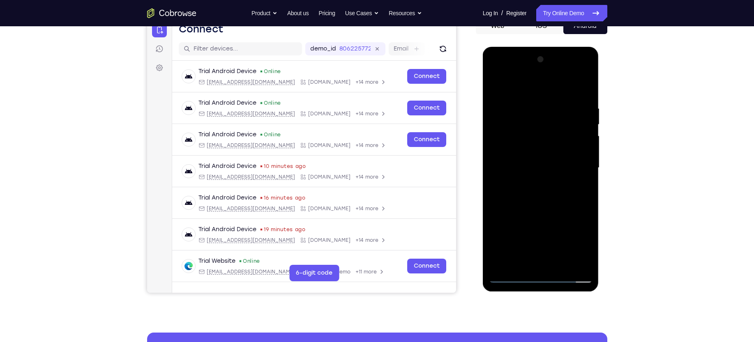
click at [545, 210] on div at bounding box center [541, 168] width 104 height 230
click at [535, 220] on div at bounding box center [541, 168] width 104 height 230
click at [562, 82] on div at bounding box center [541, 168] width 104 height 230
click at [553, 99] on div at bounding box center [541, 168] width 104 height 230
click at [512, 84] on div at bounding box center [541, 168] width 104 height 230
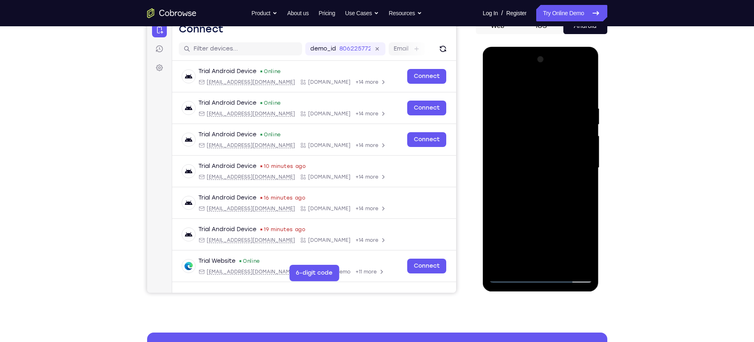
click at [499, 168] on div at bounding box center [541, 168] width 104 height 230
click at [583, 152] on div at bounding box center [541, 168] width 104 height 230
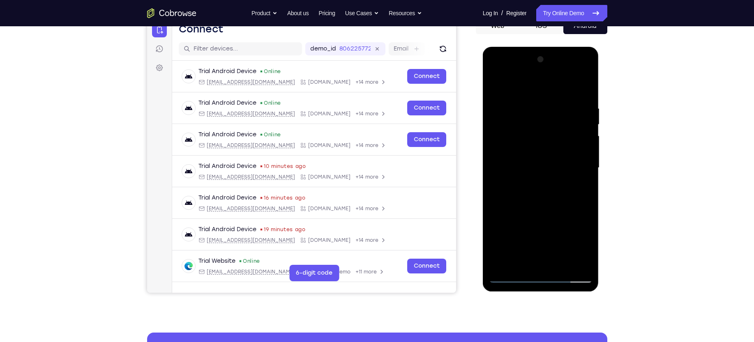
click at [583, 152] on div at bounding box center [541, 168] width 104 height 230
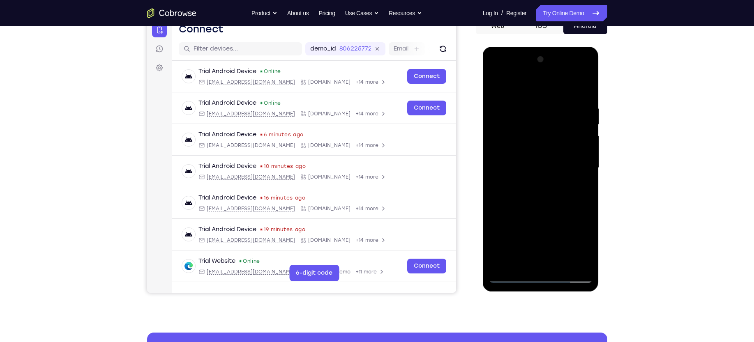
click at [583, 152] on div at bounding box center [541, 168] width 104 height 230
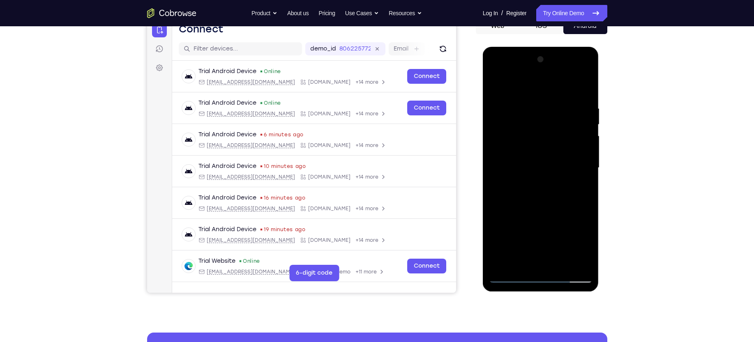
click at [583, 152] on div at bounding box center [541, 168] width 104 height 230
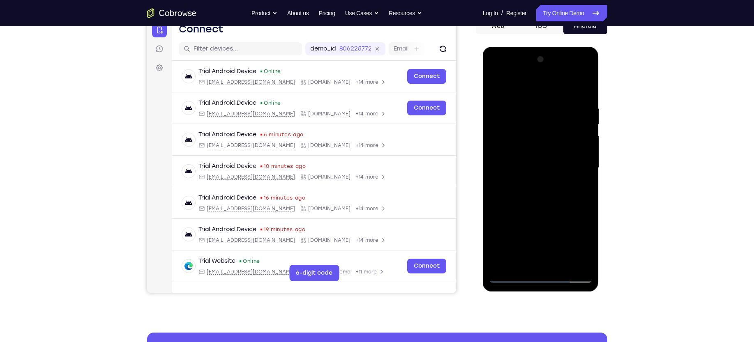
click at [583, 152] on div at bounding box center [541, 168] width 104 height 230
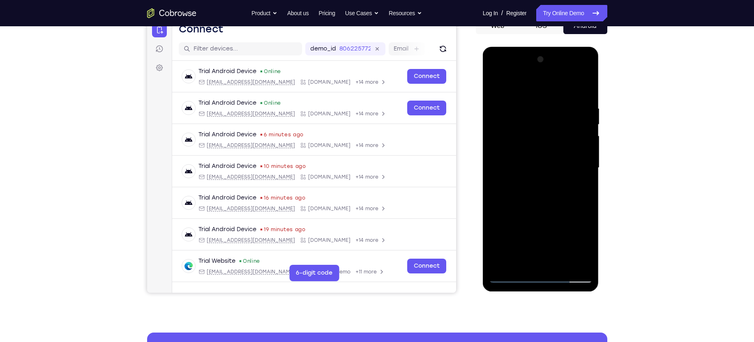
click at [583, 152] on div at bounding box center [541, 168] width 104 height 230
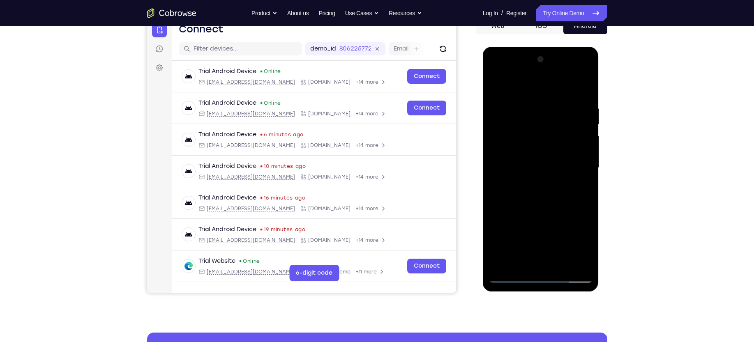
click at [583, 152] on div at bounding box center [541, 168] width 104 height 230
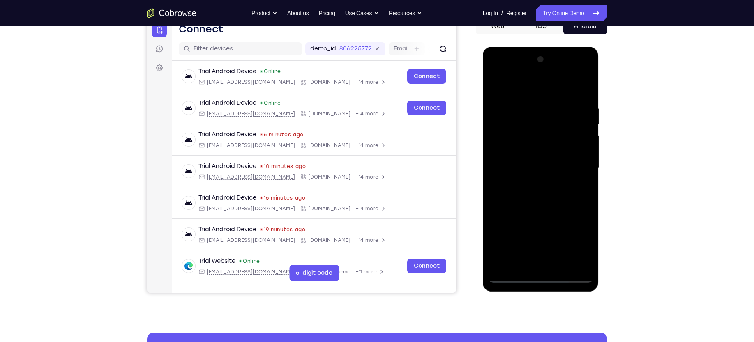
click at [583, 152] on div at bounding box center [541, 168] width 104 height 230
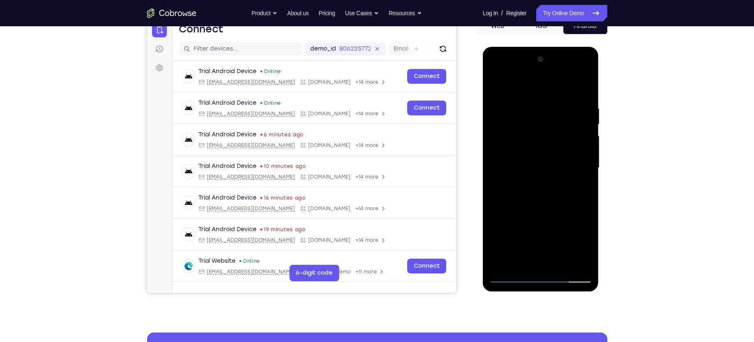
click at [583, 152] on div at bounding box center [541, 168] width 104 height 230
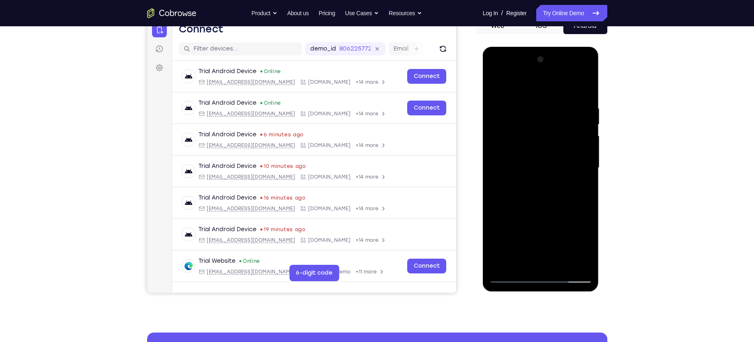
click at [583, 152] on div at bounding box center [541, 168] width 104 height 230
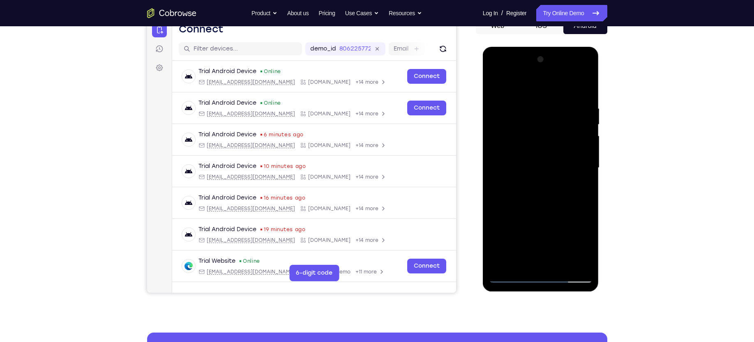
click at [583, 152] on div at bounding box center [541, 168] width 104 height 230
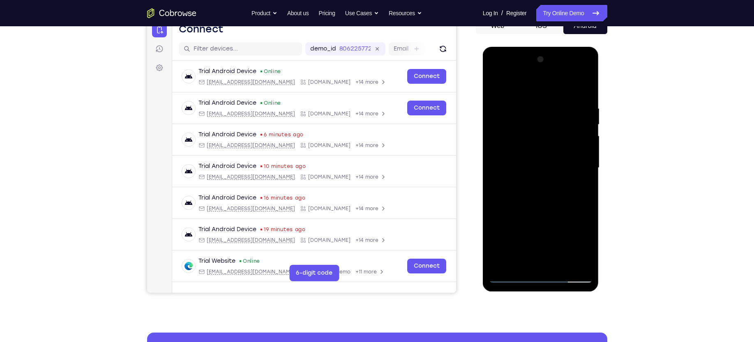
click at [583, 152] on div at bounding box center [541, 168] width 104 height 230
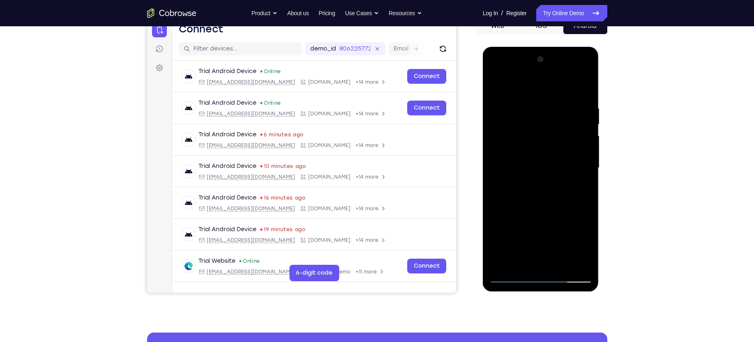
click at [583, 152] on div at bounding box center [541, 168] width 104 height 230
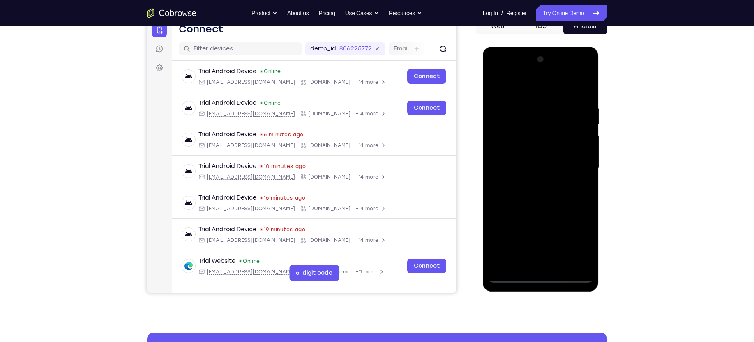
click at [583, 152] on div at bounding box center [541, 168] width 104 height 230
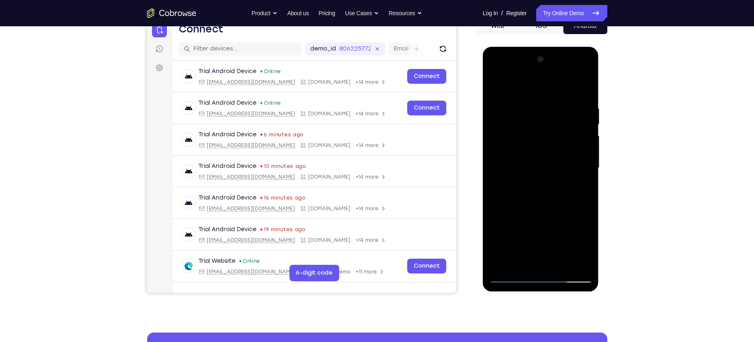
click at [583, 152] on div at bounding box center [541, 168] width 104 height 230
click at [584, 143] on div at bounding box center [541, 168] width 104 height 230
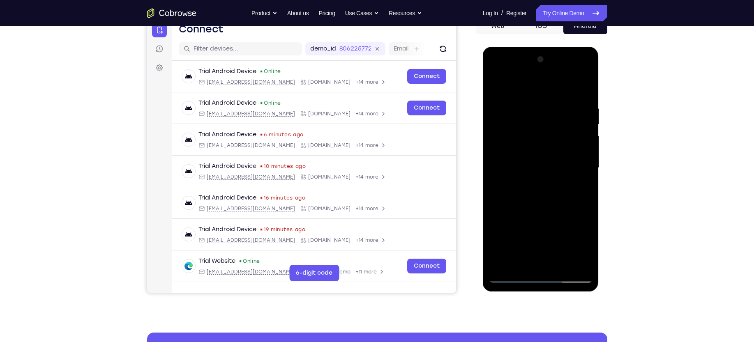
click at [582, 138] on div at bounding box center [541, 168] width 104 height 230
click at [579, 153] on div at bounding box center [541, 168] width 104 height 230
click at [581, 152] on div at bounding box center [541, 168] width 104 height 230
click at [494, 160] on div at bounding box center [541, 168] width 104 height 230
click at [586, 60] on div at bounding box center [541, 168] width 104 height 230
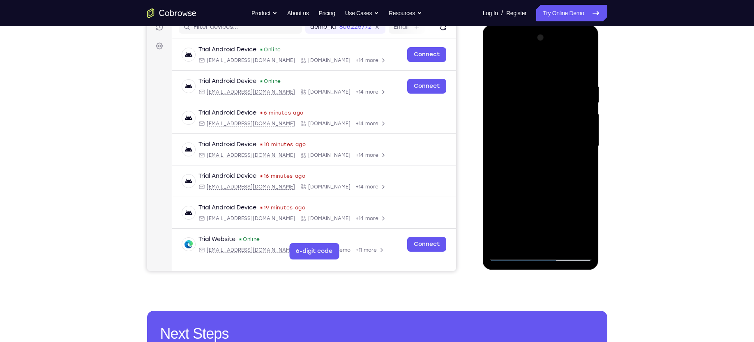
scroll to position [111, 0]
click at [501, 242] on div at bounding box center [541, 146] width 104 height 230
click at [561, 242] on div at bounding box center [541, 146] width 104 height 230
click at [530, 140] on div at bounding box center [541, 146] width 104 height 230
click at [513, 166] on div at bounding box center [541, 146] width 104 height 230
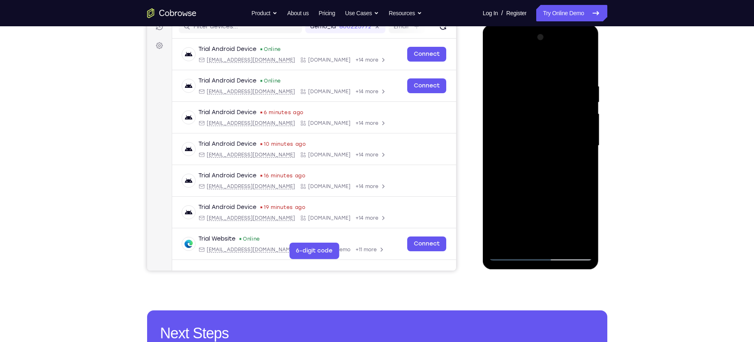
click at [583, 225] on div at bounding box center [541, 146] width 104 height 230
click at [582, 162] on div at bounding box center [541, 146] width 104 height 230
click at [578, 169] on div at bounding box center [541, 146] width 104 height 230
click at [579, 166] on div at bounding box center [541, 146] width 104 height 230
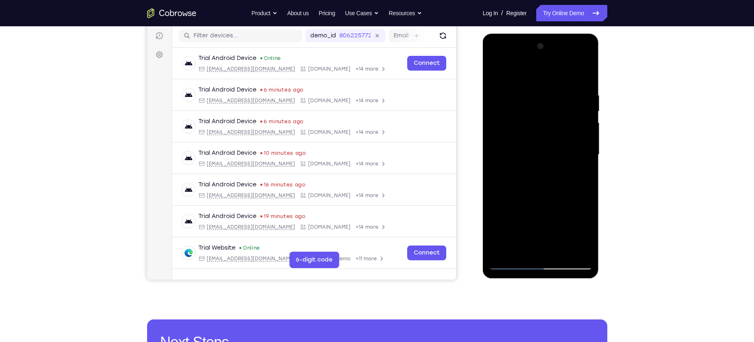
scroll to position [102, 0]
click at [578, 176] on div at bounding box center [541, 155] width 104 height 230
click at [494, 72] on div at bounding box center [541, 155] width 104 height 230
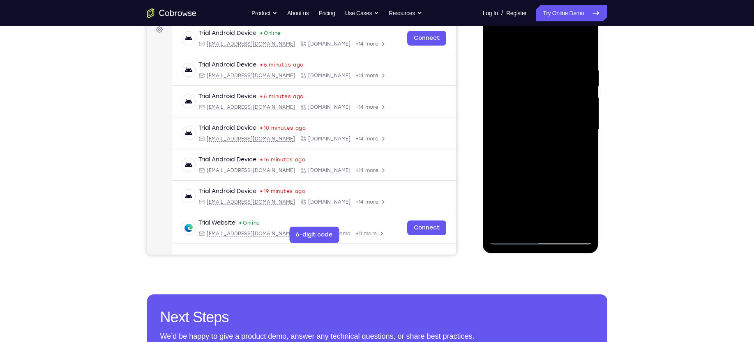
scroll to position [129, 0]
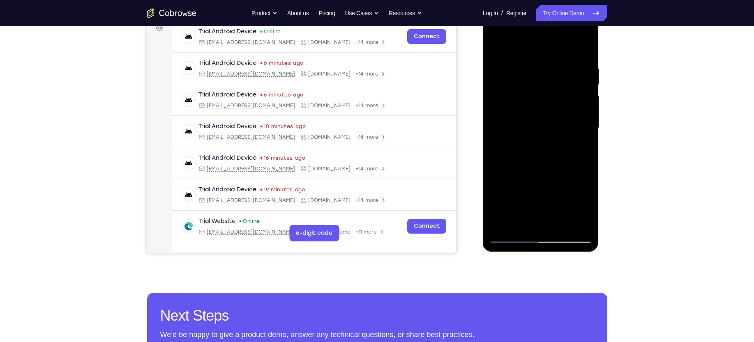
drag, startPoint x: 518, startPoint y: 175, endPoint x: 518, endPoint y: 136, distance: 39.0
click at [518, 136] on div at bounding box center [541, 128] width 104 height 230
drag, startPoint x: 527, startPoint y: 186, endPoint x: 528, endPoint y: 155, distance: 31.3
click at [528, 155] on div at bounding box center [541, 128] width 104 height 230
click at [525, 173] on div at bounding box center [541, 128] width 104 height 230
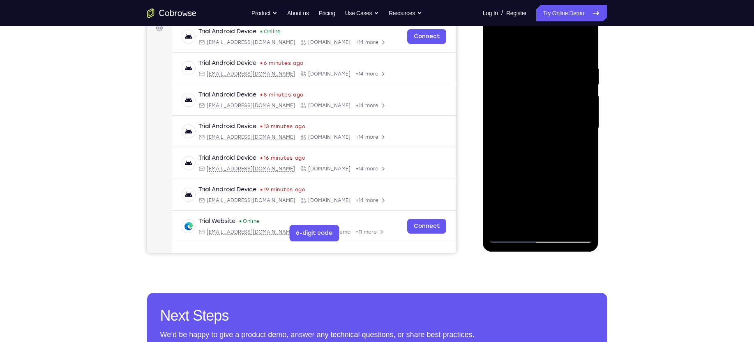
click at [495, 48] on div at bounding box center [541, 128] width 104 height 230
click at [532, 188] on div at bounding box center [541, 128] width 104 height 230
click at [494, 44] on div at bounding box center [541, 128] width 104 height 230
click at [527, 212] on div at bounding box center [541, 128] width 104 height 230
click at [495, 47] on div at bounding box center [541, 128] width 104 height 230
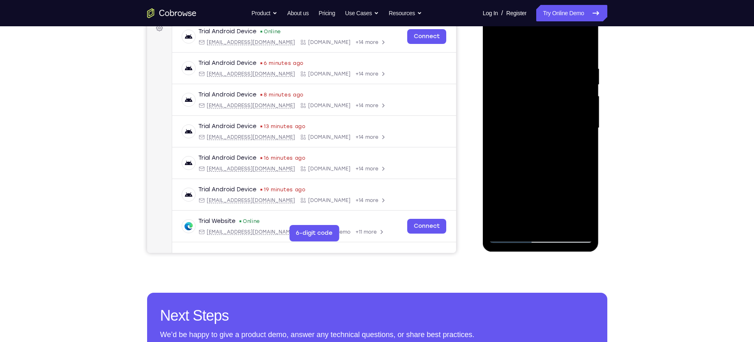
click at [514, 137] on div at bounding box center [541, 128] width 104 height 230
click at [494, 47] on div at bounding box center [541, 128] width 104 height 230
click at [496, 45] on div at bounding box center [541, 128] width 104 height 230
drag, startPoint x: 540, startPoint y: 168, endPoint x: 538, endPoint y: 95, distance: 73.6
click at [538, 95] on div at bounding box center [541, 128] width 104 height 230
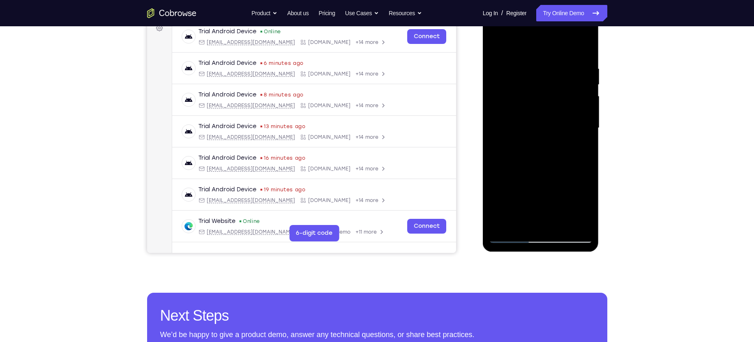
drag, startPoint x: 541, startPoint y: 177, endPoint x: 540, endPoint y: 115, distance: 62.1
click at [540, 115] on div at bounding box center [541, 128] width 104 height 230
click at [584, 103] on div at bounding box center [541, 128] width 104 height 230
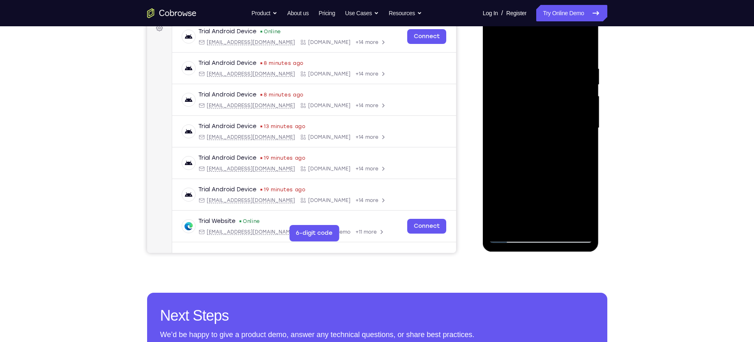
click at [539, 118] on div at bounding box center [541, 128] width 104 height 230
click at [495, 120] on div at bounding box center [541, 128] width 104 height 230
click at [586, 120] on div at bounding box center [541, 128] width 104 height 230
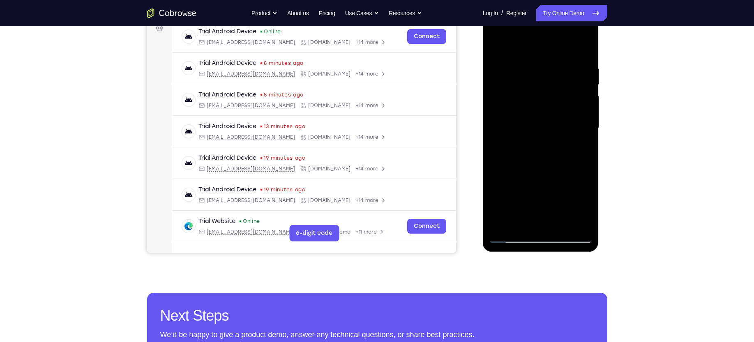
click at [586, 120] on div at bounding box center [541, 128] width 104 height 230
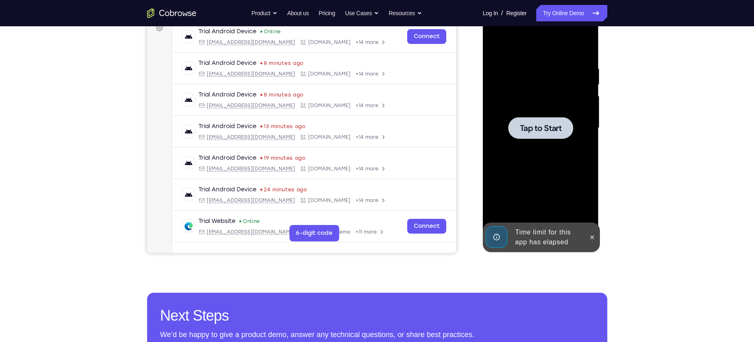
click at [548, 121] on div at bounding box center [540, 128] width 65 height 22
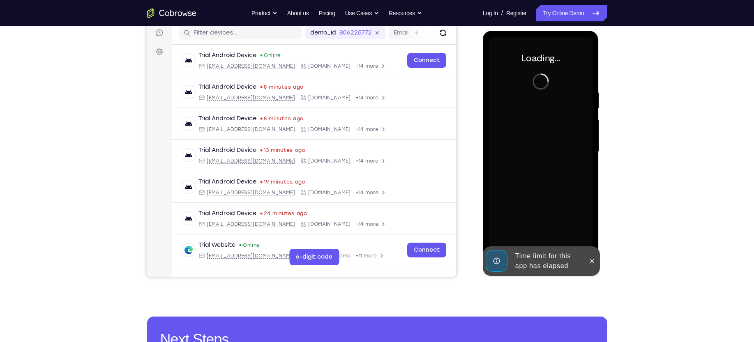
scroll to position [105, 0]
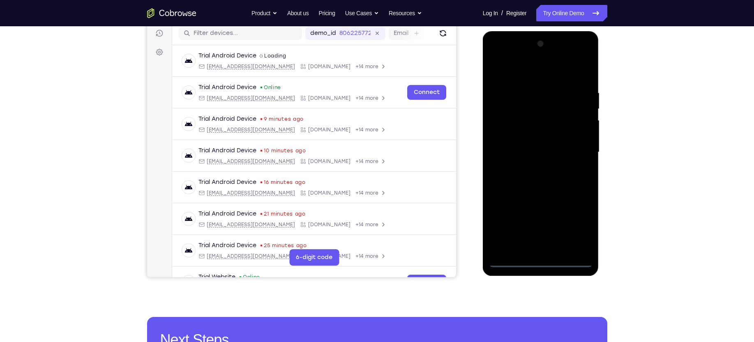
click at [540, 260] on div at bounding box center [541, 152] width 104 height 230
click at [579, 225] on div at bounding box center [541, 152] width 104 height 230
click at [536, 73] on div at bounding box center [541, 152] width 104 height 230
click at [576, 150] on div at bounding box center [541, 152] width 104 height 230
click at [532, 169] on div at bounding box center [541, 152] width 104 height 230
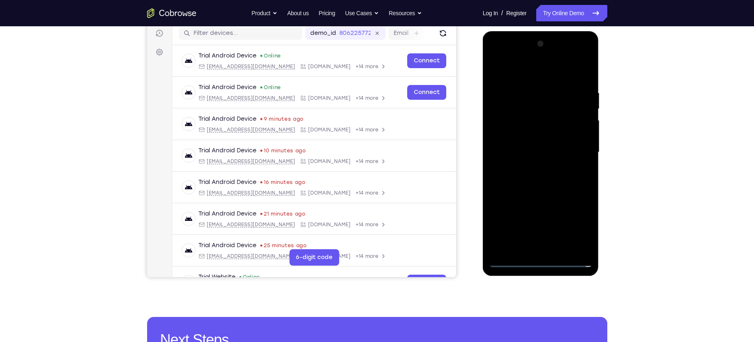
click at [538, 133] on div at bounding box center [541, 152] width 104 height 230
click at [534, 145] on div at bounding box center [541, 152] width 104 height 230
click at [507, 141] on div at bounding box center [541, 152] width 104 height 230
click at [498, 141] on div at bounding box center [541, 152] width 104 height 230
click at [517, 170] on div at bounding box center [541, 152] width 104 height 230
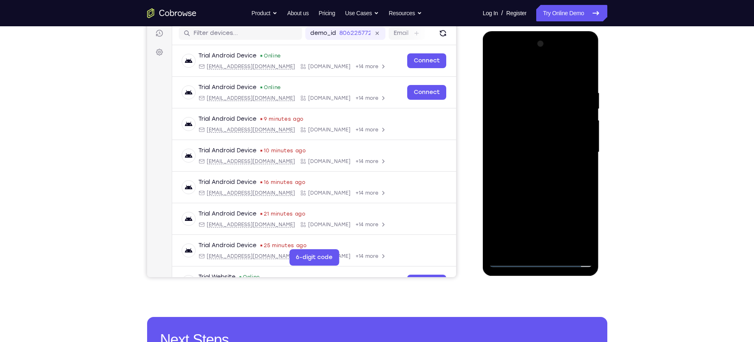
click at [570, 145] on div at bounding box center [541, 152] width 104 height 230
click at [511, 136] on div at bounding box center [541, 152] width 104 height 230
click at [503, 136] on div at bounding box center [541, 152] width 104 height 230
click at [518, 167] on div at bounding box center [541, 152] width 104 height 230
click at [545, 130] on div at bounding box center [541, 152] width 104 height 230
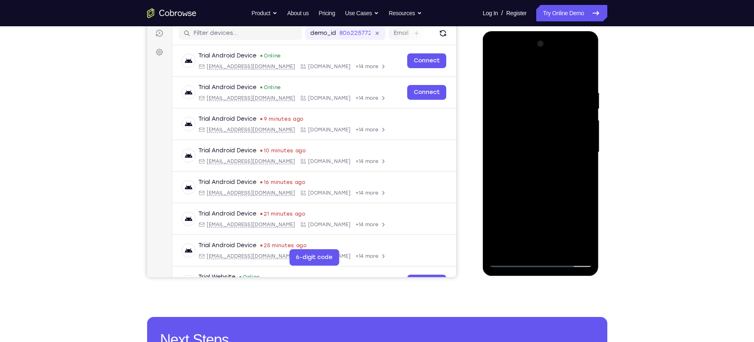
click at [561, 69] on div at bounding box center [541, 152] width 104 height 230
click at [549, 84] on div at bounding box center [541, 152] width 104 height 230
click at [524, 89] on div at bounding box center [541, 152] width 104 height 230
click at [582, 139] on div at bounding box center [541, 152] width 104 height 230
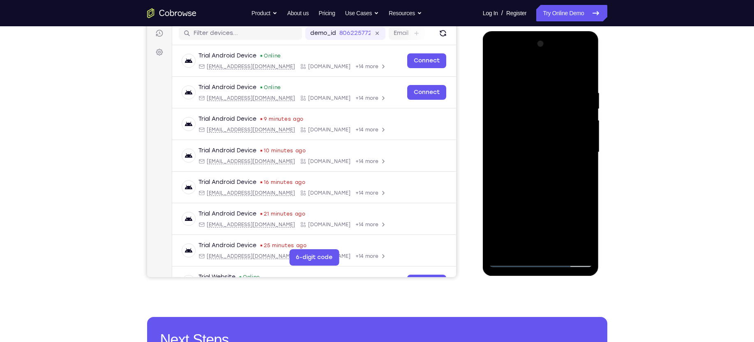
click at [582, 139] on div at bounding box center [541, 152] width 104 height 230
click at [573, 243] on div at bounding box center [541, 152] width 104 height 230
click at [576, 177] on div at bounding box center [541, 152] width 104 height 230
click at [576, 172] on div at bounding box center [541, 152] width 104 height 230
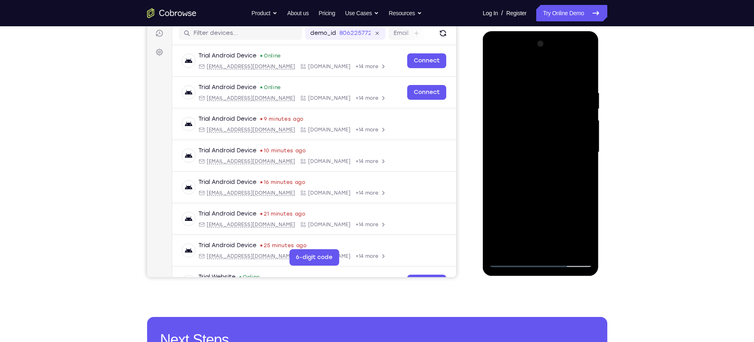
click at [576, 172] on div at bounding box center [541, 152] width 104 height 230
click at [577, 127] on div at bounding box center [541, 152] width 104 height 230
click at [498, 152] on div at bounding box center [541, 152] width 104 height 230
click at [572, 124] on div at bounding box center [541, 152] width 104 height 230
click at [578, 140] on div at bounding box center [541, 152] width 104 height 230
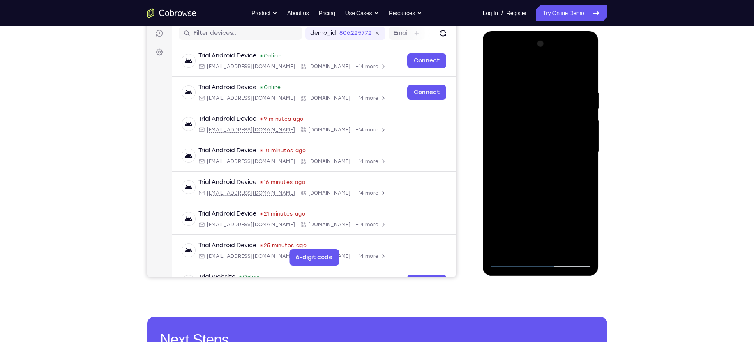
click at [578, 140] on div at bounding box center [541, 152] width 104 height 230
click at [581, 140] on div at bounding box center [541, 152] width 104 height 230
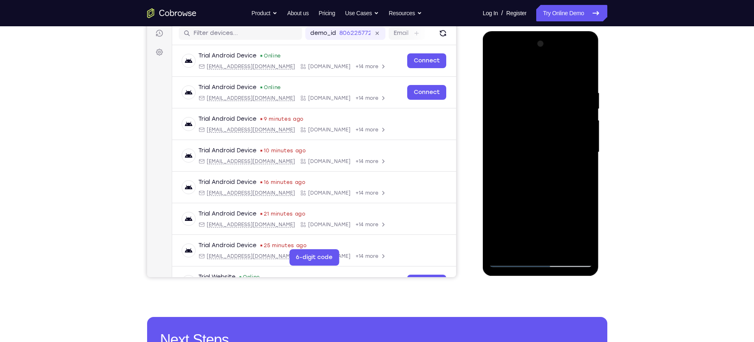
click at [581, 140] on div at bounding box center [541, 152] width 104 height 230
click at [578, 140] on div at bounding box center [541, 152] width 104 height 230
click at [574, 140] on div at bounding box center [541, 152] width 104 height 230
click at [574, 120] on div at bounding box center [541, 152] width 104 height 230
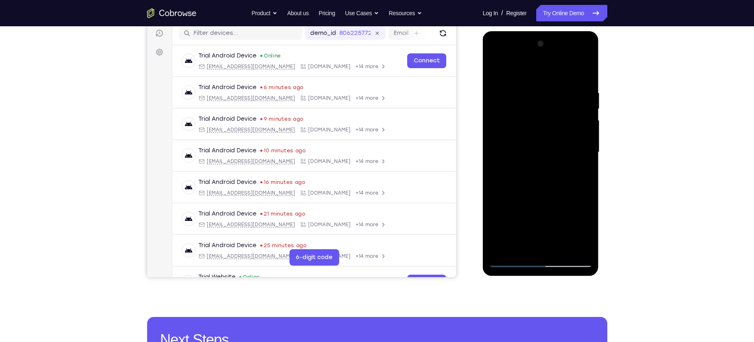
click at [574, 120] on div at bounding box center [541, 152] width 104 height 230
click at [499, 155] on div at bounding box center [541, 152] width 104 height 230
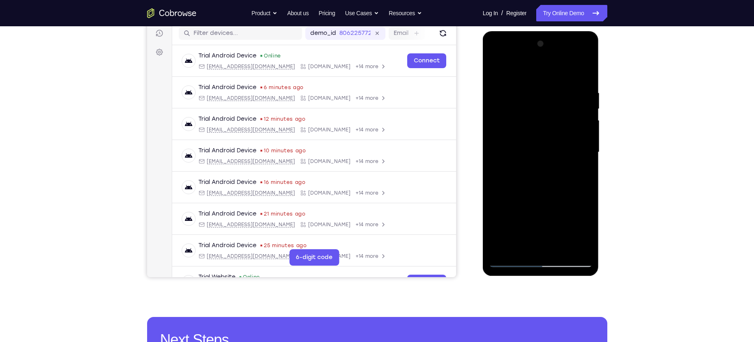
click at [585, 134] on div at bounding box center [541, 152] width 104 height 230
click at [577, 134] on div at bounding box center [541, 152] width 104 height 230
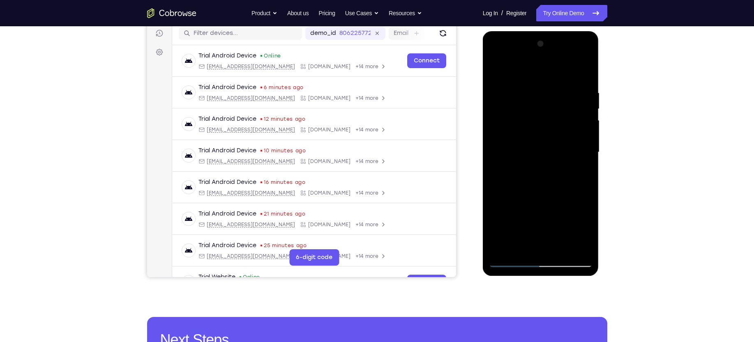
click at [580, 71] on div at bounding box center [541, 152] width 104 height 230
click at [561, 250] on div at bounding box center [541, 152] width 104 height 230
click at [540, 194] on div at bounding box center [541, 152] width 104 height 230
click at [496, 67] on div at bounding box center [541, 152] width 104 height 230
click at [578, 249] on div at bounding box center [541, 152] width 104 height 230
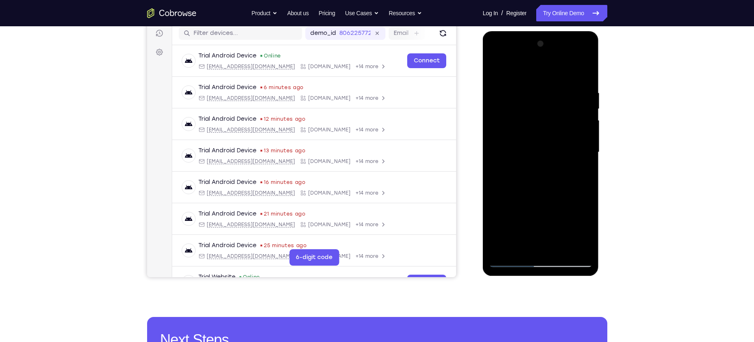
click at [535, 217] on div at bounding box center [541, 152] width 104 height 230
drag, startPoint x: 553, startPoint y: 185, endPoint x: 547, endPoint y: 145, distance: 39.9
click at [547, 145] on div at bounding box center [541, 152] width 104 height 230
click at [518, 207] on div at bounding box center [541, 152] width 104 height 230
drag, startPoint x: 532, startPoint y: 155, endPoint x: 539, endPoint y: 229, distance: 74.7
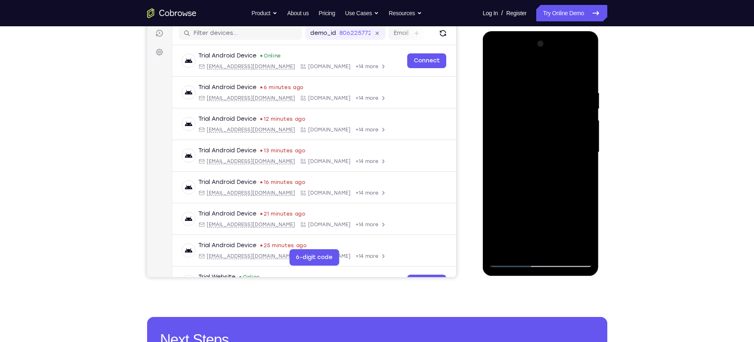
click at [539, 229] on div at bounding box center [541, 152] width 104 height 230
drag, startPoint x: 523, startPoint y: 153, endPoint x: 522, endPoint y: 132, distance: 21.0
click at [522, 132] on div at bounding box center [541, 152] width 104 height 230
drag, startPoint x: 522, startPoint y: 132, endPoint x: 520, endPoint y: 58, distance: 74.0
click at [520, 58] on div at bounding box center [541, 152] width 104 height 230
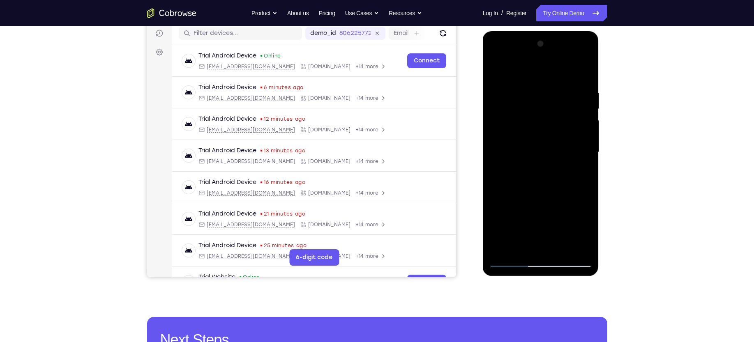
click at [502, 247] on div at bounding box center [541, 152] width 104 height 230
click at [579, 249] on div at bounding box center [541, 152] width 104 height 230
click at [496, 68] on div at bounding box center [541, 152] width 104 height 230
drag, startPoint x: 517, startPoint y: 222, endPoint x: 517, endPoint y: 185, distance: 37.4
click at [517, 185] on div at bounding box center [541, 152] width 104 height 230
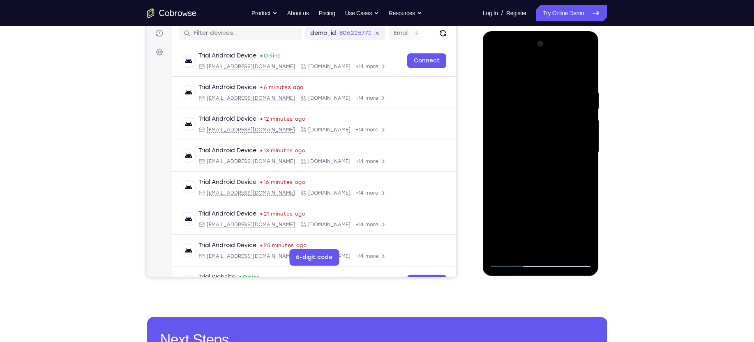
click at [502, 248] on div at bounding box center [541, 152] width 104 height 230
click at [523, 249] on div at bounding box center [541, 152] width 104 height 230
click at [517, 69] on div at bounding box center [541, 152] width 104 height 230
click at [529, 100] on div at bounding box center [541, 152] width 104 height 230
click at [546, 98] on div at bounding box center [541, 152] width 104 height 230
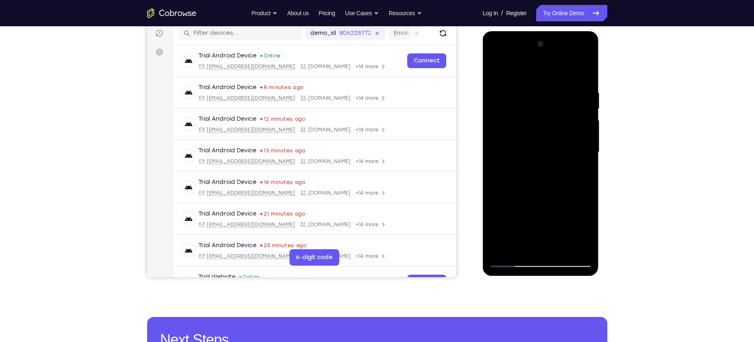
click at [540, 179] on div at bounding box center [541, 152] width 104 height 230
click at [554, 135] on div at bounding box center [541, 152] width 104 height 230
click at [496, 67] on div at bounding box center [541, 152] width 104 height 230
click at [533, 135] on div at bounding box center [541, 152] width 104 height 230
click at [496, 66] on div at bounding box center [541, 152] width 104 height 230
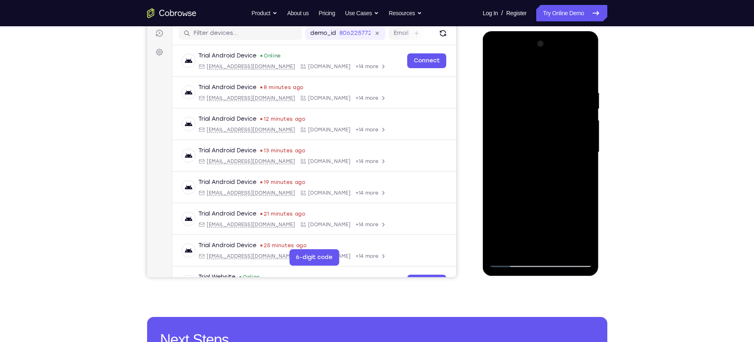
click at [504, 250] on div at bounding box center [541, 152] width 104 height 230
click at [578, 250] on div at bounding box center [541, 152] width 104 height 230
click at [510, 136] on div at bounding box center [541, 152] width 104 height 230
click at [589, 246] on div at bounding box center [541, 152] width 104 height 230
click at [499, 165] on div at bounding box center [541, 152] width 104 height 230
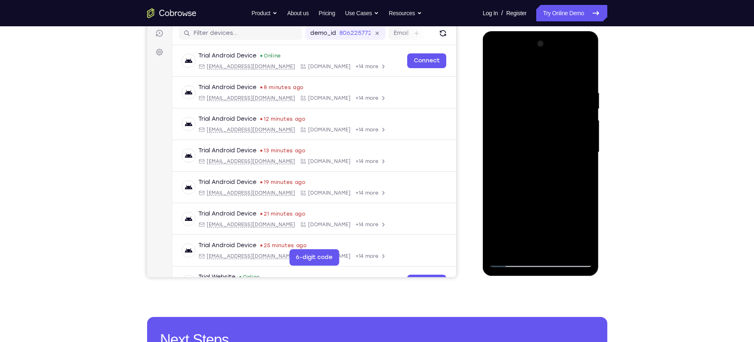
drag, startPoint x: 505, startPoint y: 112, endPoint x: 515, endPoint y: 162, distance: 51.5
click at [515, 162] on div at bounding box center [541, 152] width 104 height 230
drag, startPoint x: 516, startPoint y: 182, endPoint x: 512, endPoint y: 131, distance: 52.0
click at [512, 131] on div at bounding box center [541, 152] width 104 height 230
drag, startPoint x: 527, startPoint y: 198, endPoint x: 527, endPoint y: 163, distance: 35.3
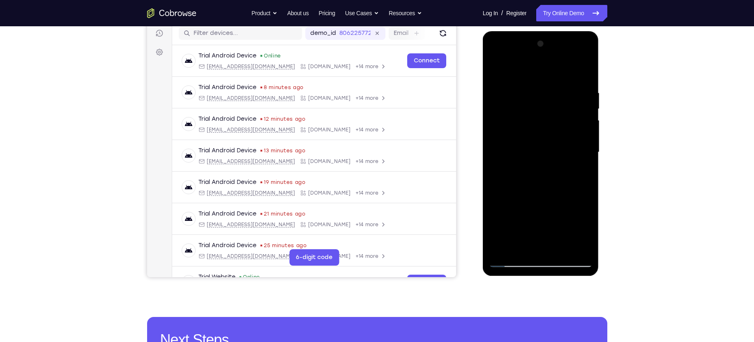
click at [527, 163] on div at bounding box center [541, 152] width 104 height 230
drag, startPoint x: 522, startPoint y: 212, endPoint x: 513, endPoint y: 131, distance: 81.5
click at [513, 131] on div at bounding box center [541, 152] width 104 height 230
drag, startPoint x: 531, startPoint y: 180, endPoint x: 529, endPoint y: 127, distance: 52.3
click at [529, 127] on div at bounding box center [541, 152] width 104 height 230
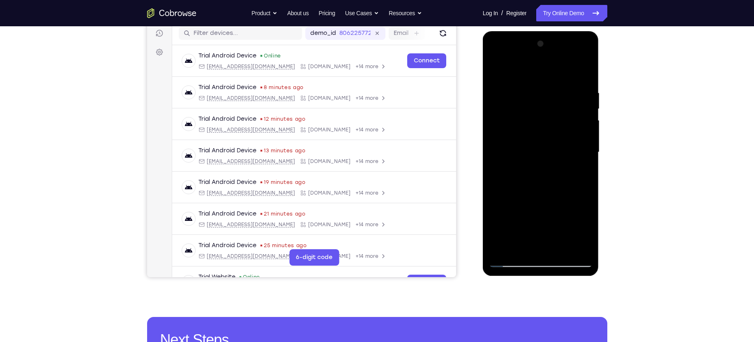
drag, startPoint x: 529, startPoint y: 127, endPoint x: 528, endPoint y: 270, distance: 142.2
click at [528, 270] on div at bounding box center [541, 153] width 116 height 245
drag, startPoint x: 535, startPoint y: 98, endPoint x: 535, endPoint y: 217, distance: 118.4
click at [535, 217] on div at bounding box center [541, 152] width 104 height 230
drag, startPoint x: 543, startPoint y: 123, endPoint x: 540, endPoint y: 197, distance: 73.6
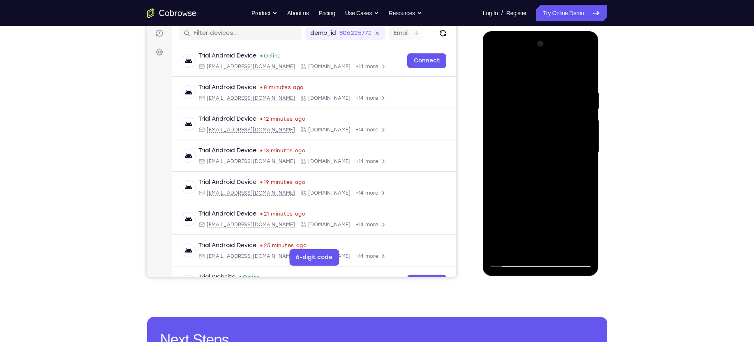
click at [540, 197] on div at bounding box center [541, 152] width 104 height 230
click at [506, 119] on div at bounding box center [541, 152] width 104 height 230
click at [542, 235] on div at bounding box center [541, 152] width 104 height 230
click at [512, 261] on div at bounding box center [541, 152] width 104 height 230
click at [575, 58] on div at bounding box center [541, 152] width 104 height 230
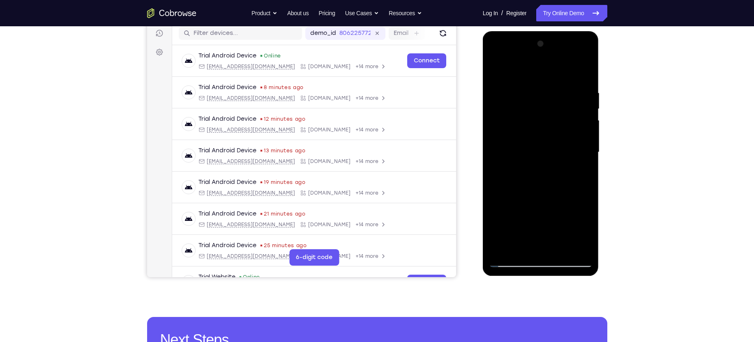
click at [537, 86] on div at bounding box center [541, 152] width 104 height 230
drag, startPoint x: 508, startPoint y: 103, endPoint x: 507, endPoint y: 153, distance: 49.7
click at [507, 153] on div at bounding box center [541, 152] width 104 height 230
click at [514, 119] on div at bounding box center [541, 152] width 104 height 230
click at [540, 210] on div at bounding box center [541, 152] width 104 height 230
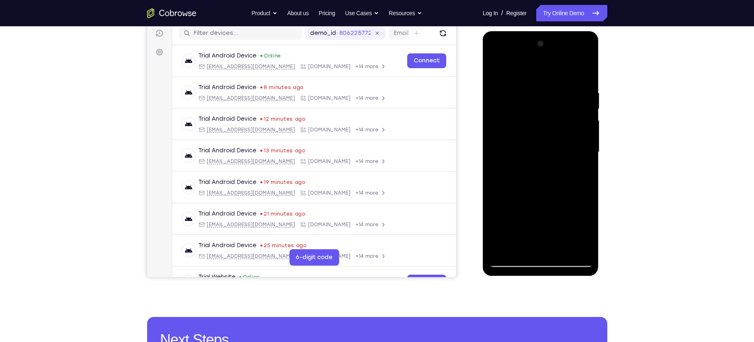
click at [548, 131] on div at bounding box center [541, 152] width 104 height 230
click at [517, 143] on div at bounding box center [541, 152] width 104 height 230
click at [510, 168] on div at bounding box center [541, 152] width 104 height 230
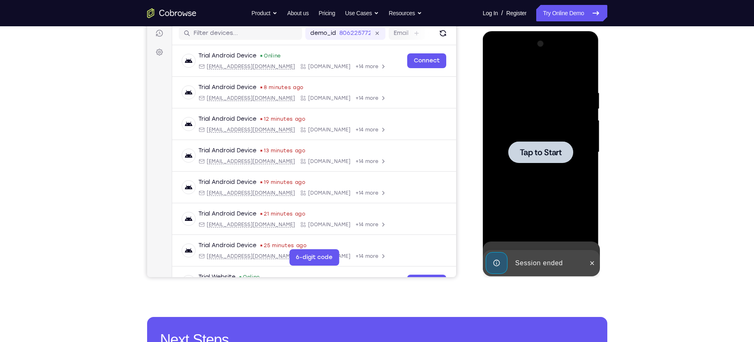
drag, startPoint x: 540, startPoint y: 202, endPoint x: 539, endPoint y: 169, distance: 32.9
click at [539, 31] on div "Tap to Start" at bounding box center [541, 31] width 116 height 0
click at [540, 154] on span "Tap to Start" at bounding box center [541, 152] width 42 height 8
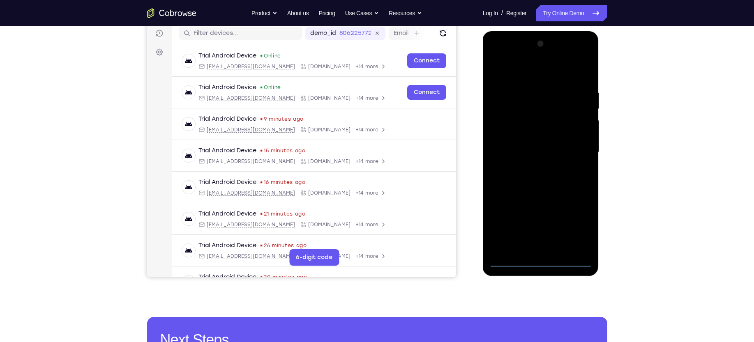
click at [540, 262] on div at bounding box center [541, 152] width 104 height 230
click at [575, 223] on div at bounding box center [541, 152] width 104 height 230
click at [544, 76] on div at bounding box center [541, 152] width 104 height 230
click at [575, 150] on div at bounding box center [541, 152] width 104 height 230
click at [532, 168] on div at bounding box center [541, 152] width 104 height 230
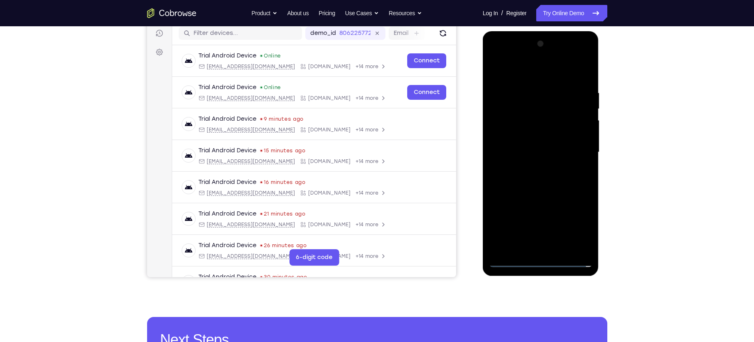
click at [527, 141] on div at bounding box center [541, 152] width 104 height 230
click at [529, 139] on div at bounding box center [541, 152] width 104 height 230
click at [523, 148] on div at bounding box center [541, 152] width 104 height 230
click at [517, 178] on div at bounding box center [541, 152] width 104 height 230
click at [534, 169] on div at bounding box center [541, 152] width 104 height 230
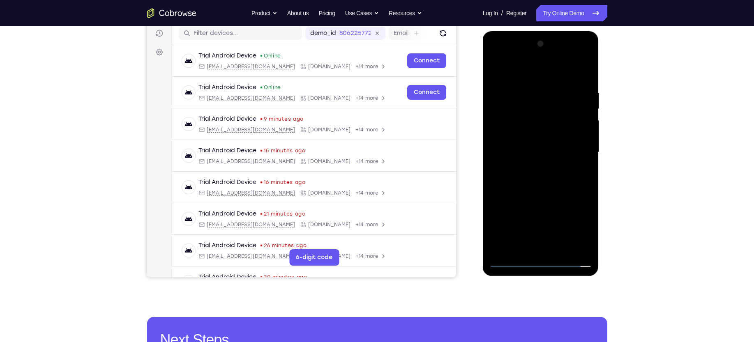
click at [580, 160] on div at bounding box center [541, 152] width 104 height 230
click at [555, 189] on div at bounding box center [541, 152] width 104 height 230
click at [582, 248] on div at bounding box center [541, 152] width 104 height 230
click at [517, 137] on div at bounding box center [541, 152] width 104 height 230
click at [498, 164] on div at bounding box center [541, 152] width 104 height 230
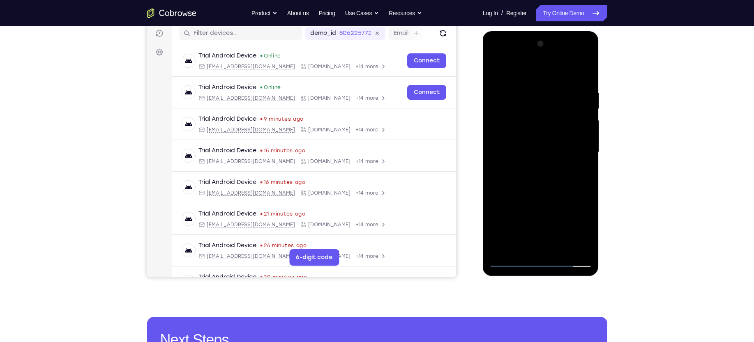
click at [491, 92] on div at bounding box center [541, 152] width 104 height 230
drag, startPoint x: 501, startPoint y: 78, endPoint x: 512, endPoint y: 133, distance: 55.8
click at [512, 133] on div at bounding box center [541, 152] width 104 height 230
drag, startPoint x: 513, startPoint y: 147, endPoint x: 513, endPoint y: 219, distance: 72.3
click at [513, 219] on div at bounding box center [541, 152] width 104 height 230
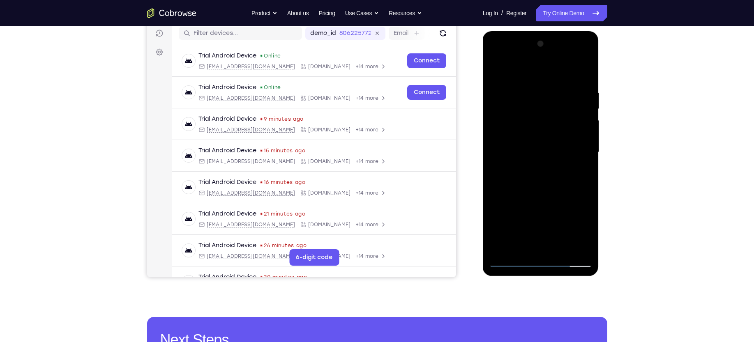
drag, startPoint x: 505, startPoint y: 105, endPoint x: 531, endPoint y: 218, distance: 116.4
click at [531, 218] on div at bounding box center [541, 152] width 104 height 230
click at [506, 92] on div at bounding box center [541, 152] width 104 height 230
click at [513, 261] on div at bounding box center [541, 152] width 104 height 230
click at [517, 90] on div at bounding box center [541, 152] width 104 height 230
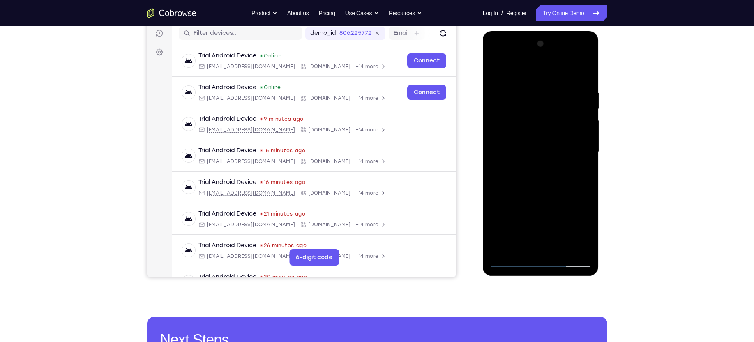
click at [524, 209] on div at bounding box center [541, 152] width 104 height 230
click at [538, 128] on div at bounding box center [541, 152] width 104 height 230
click at [528, 139] on div at bounding box center [541, 152] width 104 height 230
click at [516, 168] on div at bounding box center [541, 152] width 104 height 230
drag, startPoint x: 528, startPoint y: 200, endPoint x: 530, endPoint y: 171, distance: 28.9
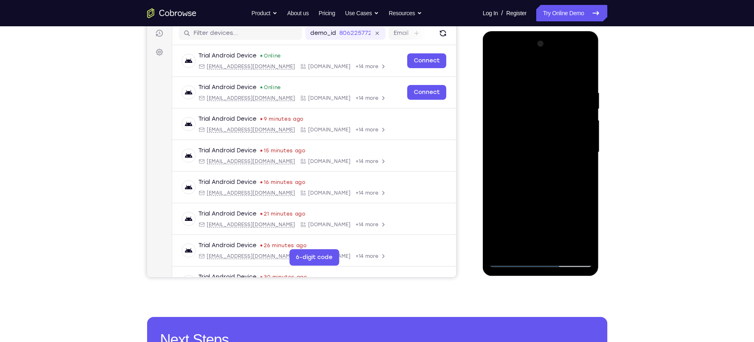
click at [530, 171] on div at bounding box center [541, 152] width 104 height 230
click at [557, 171] on div at bounding box center [541, 152] width 104 height 230
click at [585, 122] on div at bounding box center [541, 152] width 104 height 230
drag, startPoint x: 543, startPoint y: 148, endPoint x: 547, endPoint y: 102, distance: 47.1
click at [547, 102] on div at bounding box center [541, 152] width 104 height 230
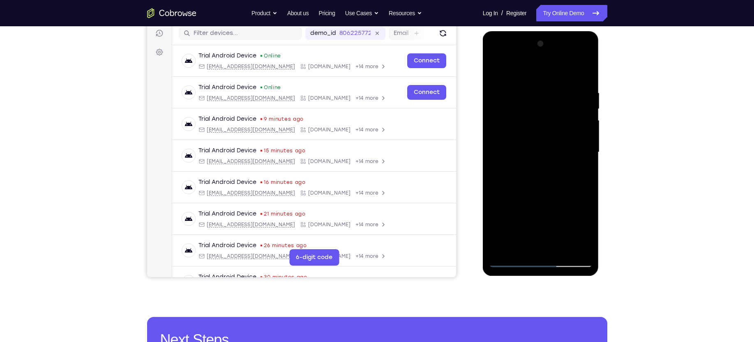
drag, startPoint x: 544, startPoint y: 171, endPoint x: 550, endPoint y: 142, distance: 30.1
click at [550, 142] on div at bounding box center [541, 152] width 104 height 230
drag, startPoint x: 539, startPoint y: 184, endPoint x: 542, endPoint y: 143, distance: 40.8
click at [542, 143] on div at bounding box center [541, 152] width 104 height 230
drag, startPoint x: 533, startPoint y: 186, endPoint x: 539, endPoint y: 143, distance: 42.7
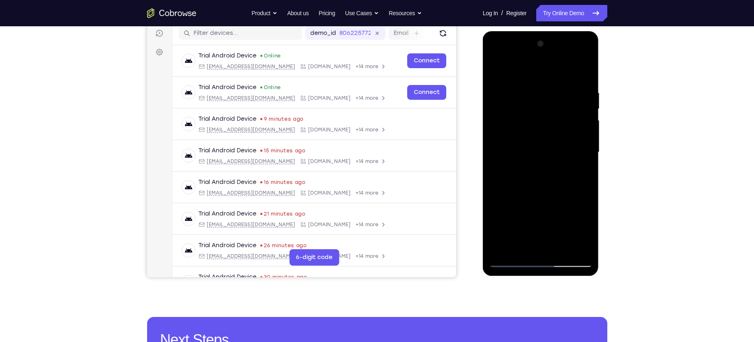
click at [539, 143] on div at bounding box center [541, 152] width 104 height 230
drag, startPoint x: 547, startPoint y: 155, endPoint x: 548, endPoint y: 184, distance: 28.8
click at [548, 184] on div at bounding box center [541, 152] width 104 height 230
drag, startPoint x: 553, startPoint y: 148, endPoint x: 555, endPoint y: 160, distance: 12.5
click at [555, 160] on div at bounding box center [541, 152] width 104 height 230
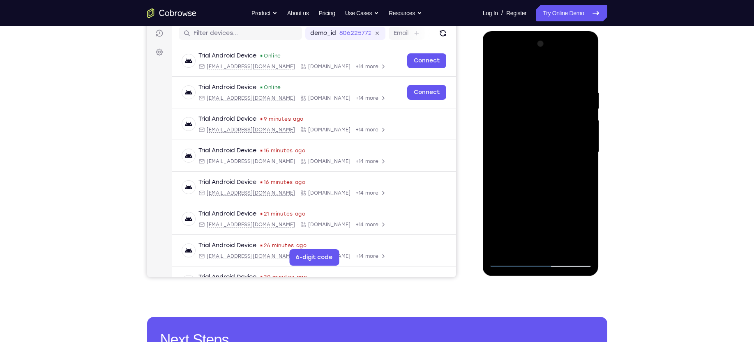
drag, startPoint x: 535, startPoint y: 110, endPoint x: 536, endPoint y: 139, distance: 29.2
click at [536, 139] on div at bounding box center [541, 152] width 104 height 230
drag, startPoint x: 538, startPoint y: 141, endPoint x: 543, endPoint y: 110, distance: 31.2
click at [543, 110] on div at bounding box center [541, 152] width 104 height 230
drag, startPoint x: 536, startPoint y: 147, endPoint x: 541, endPoint y: 126, distance: 21.1
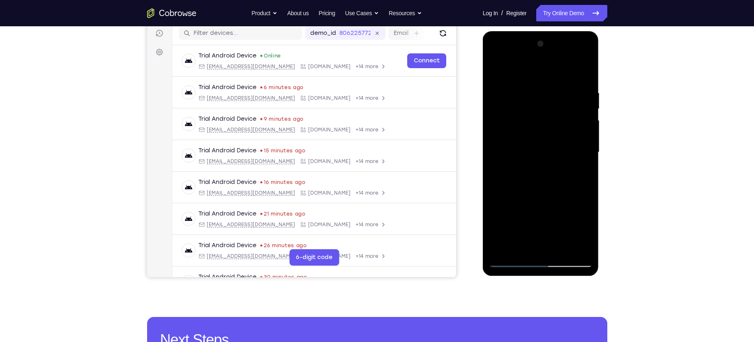
click at [541, 126] on div at bounding box center [541, 152] width 104 height 230
drag, startPoint x: 567, startPoint y: 179, endPoint x: 566, endPoint y: 107, distance: 71.5
click at [566, 107] on div at bounding box center [541, 152] width 104 height 230
drag, startPoint x: 548, startPoint y: 168, endPoint x: 545, endPoint y: 143, distance: 25.2
click at [545, 143] on div at bounding box center [541, 152] width 104 height 230
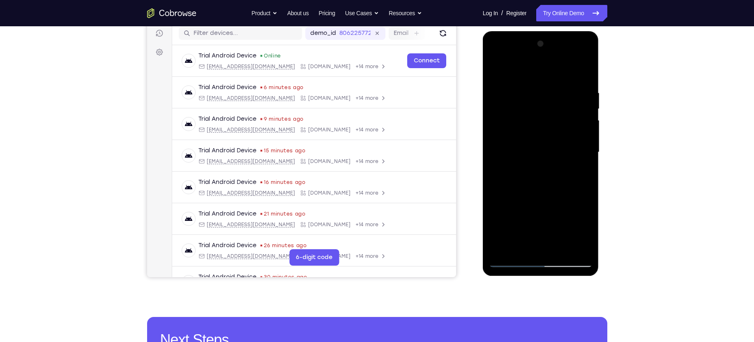
drag, startPoint x: 550, startPoint y: 161, endPoint x: 550, endPoint y: 136, distance: 24.7
click at [550, 136] on div at bounding box center [541, 152] width 104 height 230
drag, startPoint x: 545, startPoint y: 176, endPoint x: 544, endPoint y: 132, distance: 44.8
click at [544, 132] on div at bounding box center [541, 152] width 104 height 230
drag, startPoint x: 550, startPoint y: 162, endPoint x: 554, endPoint y: 141, distance: 21.0
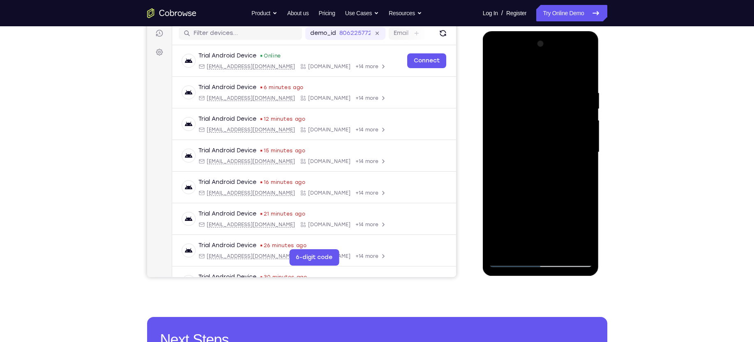
click at [554, 141] on div at bounding box center [541, 152] width 104 height 230
drag, startPoint x: 553, startPoint y: 159, endPoint x: 557, endPoint y: 125, distance: 34.0
click at [557, 125] on div at bounding box center [541, 152] width 104 height 230
drag, startPoint x: 542, startPoint y: 185, endPoint x: 546, endPoint y: 131, distance: 54.8
click at [546, 131] on div at bounding box center [541, 152] width 104 height 230
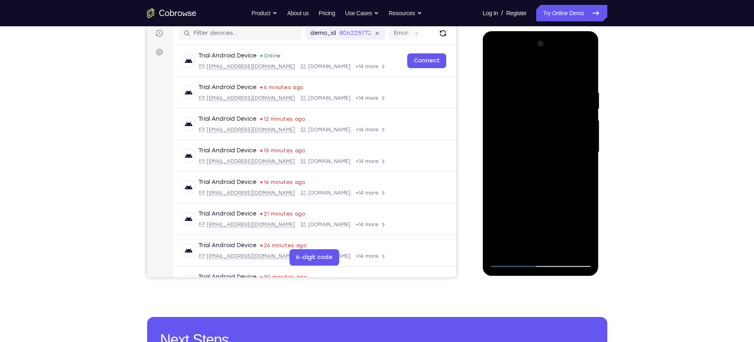
drag, startPoint x: 554, startPoint y: 185, endPoint x: 555, endPoint y: 160, distance: 25.5
click at [555, 160] on div at bounding box center [541, 152] width 104 height 230
drag, startPoint x: 550, startPoint y: 167, endPoint x: 551, endPoint y: 134, distance: 32.9
click at [551, 134] on div at bounding box center [541, 152] width 104 height 230
click at [545, 169] on div at bounding box center [541, 152] width 104 height 230
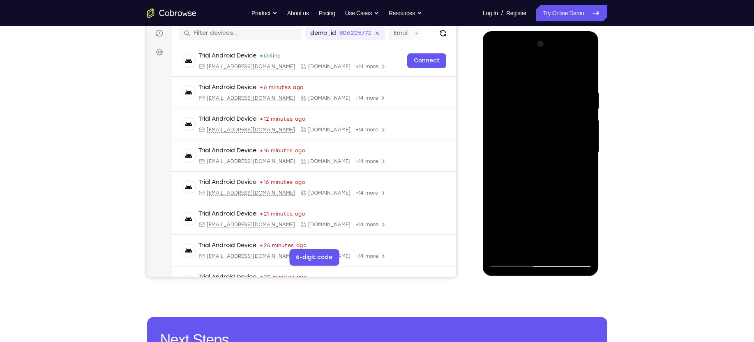
drag, startPoint x: 553, startPoint y: 173, endPoint x: 554, endPoint y: 152, distance: 21.4
click at [554, 152] on div at bounding box center [541, 152] width 104 height 230
drag, startPoint x: 550, startPoint y: 178, endPoint x: 552, endPoint y: 152, distance: 25.9
click at [552, 152] on div at bounding box center [541, 152] width 104 height 230
drag, startPoint x: 559, startPoint y: 187, endPoint x: 559, endPoint y: 157, distance: 29.2
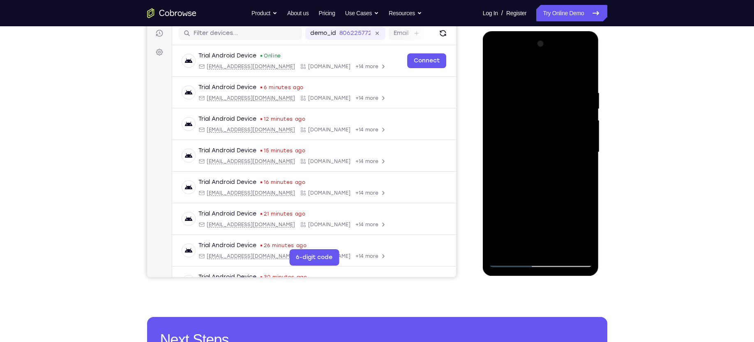
click at [559, 157] on div at bounding box center [541, 152] width 104 height 230
drag, startPoint x: 552, startPoint y: 171, endPoint x: 553, endPoint y: 144, distance: 27.2
click at [553, 144] on div at bounding box center [541, 152] width 104 height 230
drag, startPoint x: 554, startPoint y: 139, endPoint x: 550, endPoint y: 250, distance: 111.9
click at [550, 250] on div at bounding box center [541, 152] width 104 height 230
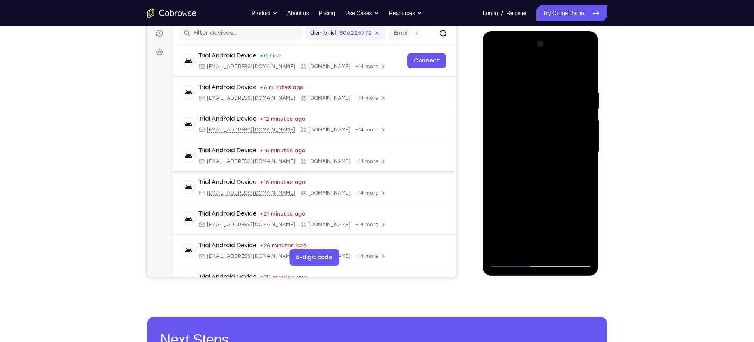
drag, startPoint x: 550, startPoint y: 128, endPoint x: 539, endPoint y: 220, distance: 92.7
click at [539, 220] on div at bounding box center [541, 152] width 104 height 230
drag, startPoint x: 553, startPoint y: 134, endPoint x: 552, endPoint y: 209, distance: 74.8
click at [552, 209] on div at bounding box center [541, 152] width 104 height 230
drag, startPoint x: 554, startPoint y: 150, endPoint x: 561, endPoint y: 276, distance: 126.8
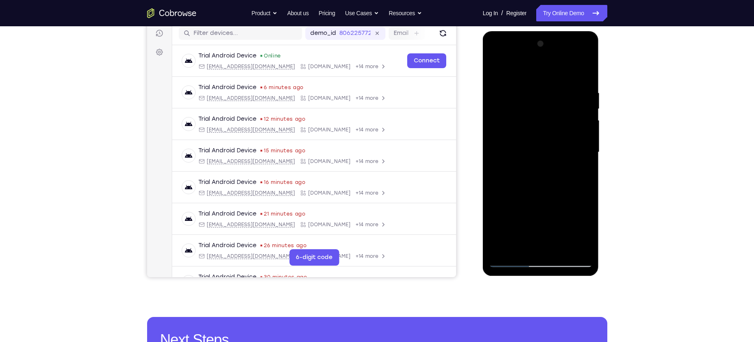
click at [561, 276] on div at bounding box center [541, 154] width 117 height 247
drag, startPoint x: 552, startPoint y: 120, endPoint x: 543, endPoint y: 193, distance: 73.3
click at [543, 193] on div at bounding box center [541, 152] width 104 height 230
click at [566, 144] on div at bounding box center [541, 152] width 104 height 230
click at [583, 244] on div at bounding box center [541, 152] width 104 height 230
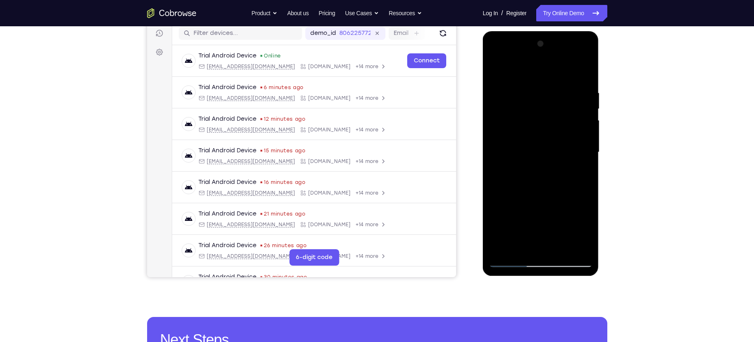
click at [554, 244] on div at bounding box center [541, 152] width 104 height 230
click at [584, 162] on div at bounding box center [541, 152] width 104 height 230
drag, startPoint x: 536, startPoint y: 194, endPoint x: 542, endPoint y: 151, distance: 43.1
click at [542, 151] on div at bounding box center [541, 152] width 104 height 230
drag, startPoint x: 546, startPoint y: 200, endPoint x: 550, endPoint y: 168, distance: 32.4
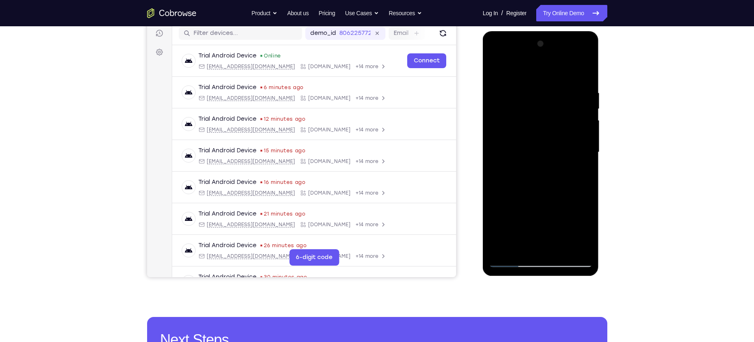
click at [550, 168] on div at bounding box center [541, 152] width 104 height 230
drag, startPoint x: 550, startPoint y: 209, endPoint x: 557, endPoint y: 168, distance: 41.6
click at [557, 168] on div at bounding box center [541, 152] width 104 height 230
drag, startPoint x: 557, startPoint y: 208, endPoint x: 558, endPoint y: 176, distance: 32.5
click at [558, 176] on div at bounding box center [541, 152] width 104 height 230
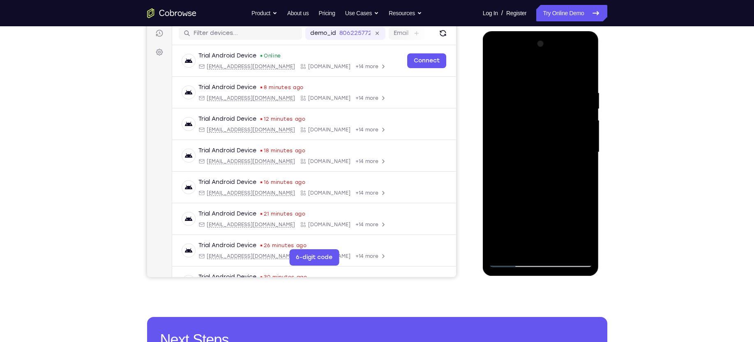
drag, startPoint x: 548, startPoint y: 182, endPoint x: 550, endPoint y: 140, distance: 42.0
click at [550, 140] on div at bounding box center [541, 152] width 104 height 230
drag, startPoint x: 552, startPoint y: 169, endPoint x: 556, endPoint y: 153, distance: 16.9
click at [556, 153] on div at bounding box center [541, 152] width 104 height 230
drag, startPoint x: 552, startPoint y: 152, endPoint x: 555, endPoint y: 242, distance: 90.5
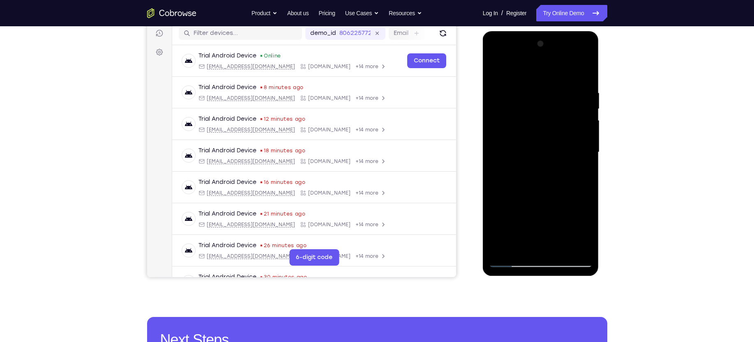
click at [555, 242] on div at bounding box center [541, 152] width 104 height 230
click at [550, 165] on div at bounding box center [541, 152] width 104 height 230
drag, startPoint x: 550, startPoint y: 165, endPoint x: 545, endPoint y: 212, distance: 47.1
click at [545, 212] on div at bounding box center [541, 152] width 104 height 230
drag, startPoint x: 549, startPoint y: 183, endPoint x: 548, endPoint y: 120, distance: 63.7
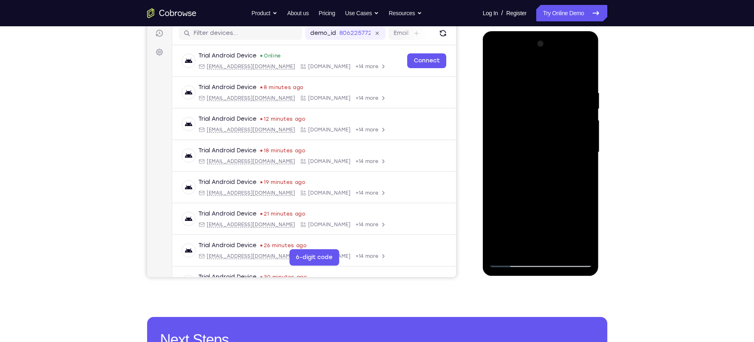
click at [548, 120] on div at bounding box center [541, 152] width 104 height 230
drag, startPoint x: 552, startPoint y: 179, endPoint x: 551, endPoint y: 133, distance: 46.0
click at [551, 133] on div at bounding box center [541, 152] width 104 height 230
drag, startPoint x: 553, startPoint y: 184, endPoint x: 554, endPoint y: 140, distance: 43.6
click at [554, 140] on div at bounding box center [541, 152] width 104 height 230
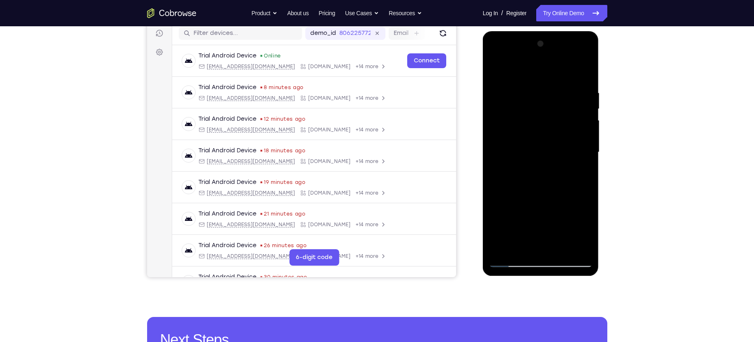
drag, startPoint x: 557, startPoint y: 192, endPoint x: 557, endPoint y: 147, distance: 45.6
click at [557, 147] on div at bounding box center [541, 152] width 104 height 230
drag, startPoint x: 554, startPoint y: 201, endPoint x: 557, endPoint y: 164, distance: 37.9
click at [557, 164] on div at bounding box center [541, 152] width 104 height 230
drag, startPoint x: 552, startPoint y: 188, endPoint x: 552, endPoint y: 116, distance: 72.3
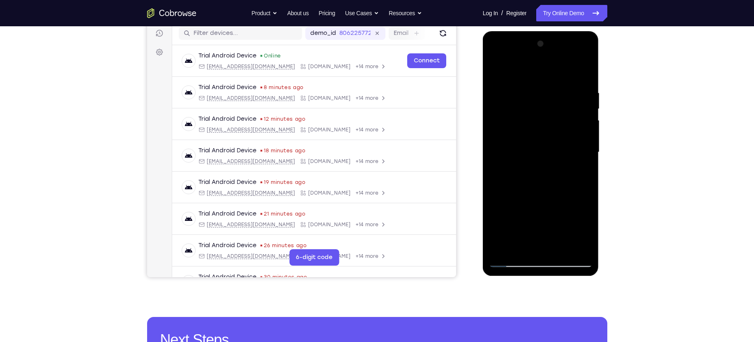
click at [552, 116] on div at bounding box center [541, 152] width 104 height 230
click at [512, 257] on div at bounding box center [541, 152] width 104 height 230
click at [574, 56] on div at bounding box center [541, 152] width 104 height 230
click at [547, 70] on div at bounding box center [541, 152] width 104 height 230
click at [505, 250] on div at bounding box center [541, 152] width 104 height 230
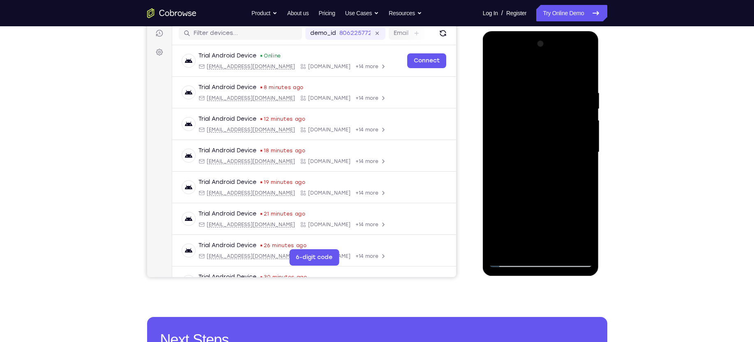
click at [501, 247] on div at bounding box center [541, 152] width 104 height 230
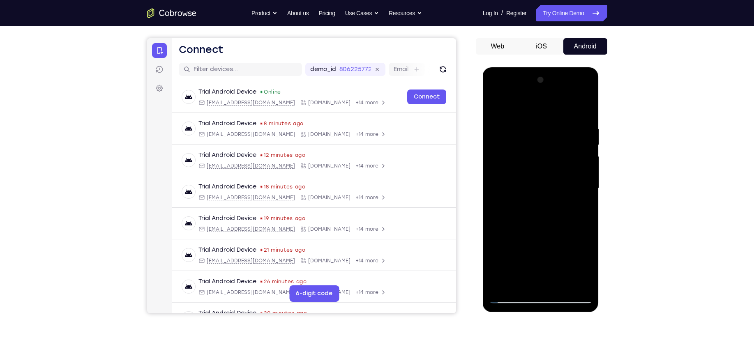
scroll to position [0, 0]
